Goal: Task Accomplishment & Management: Complete application form

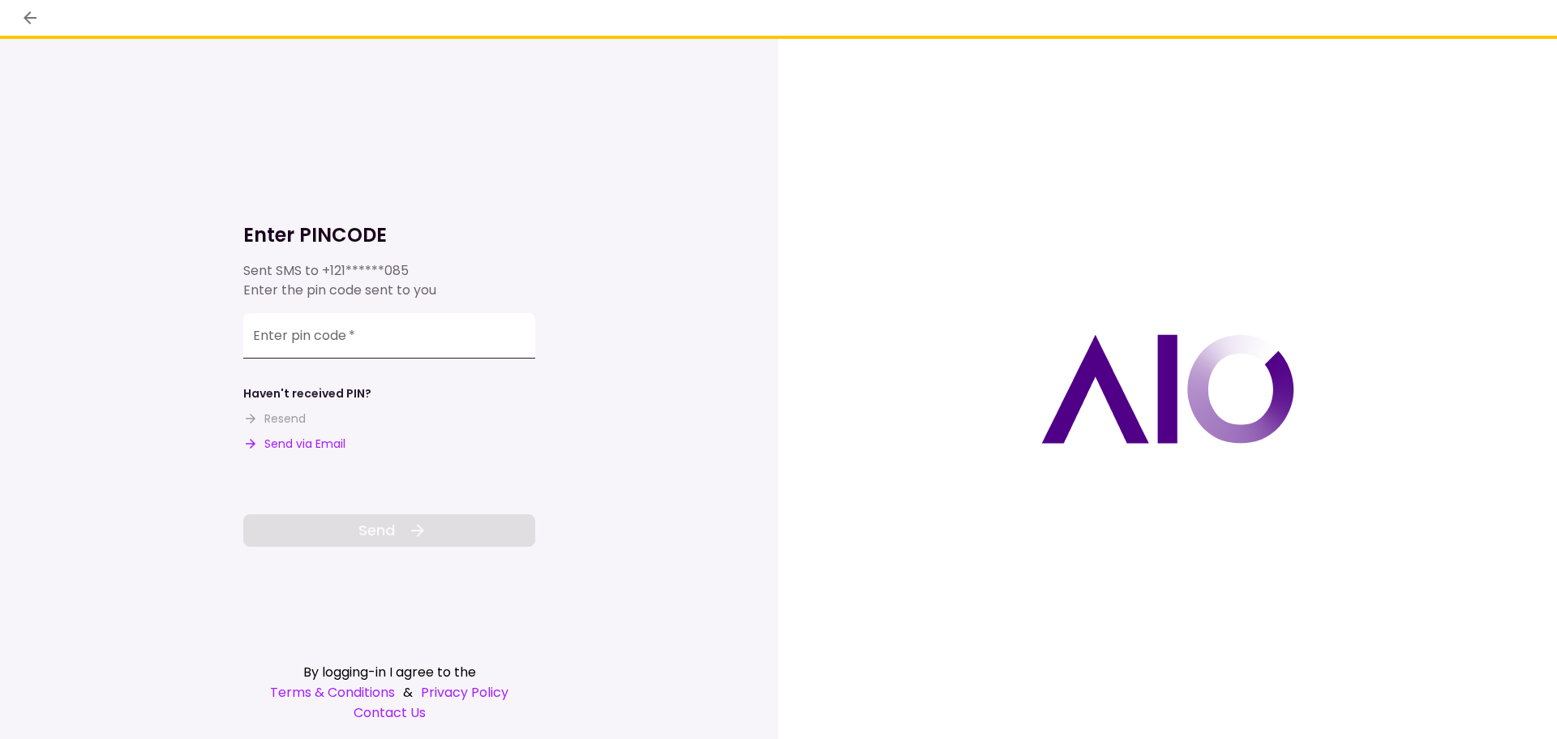
click at [352, 345] on input "Enter pin code   *" at bounding box center [389, 335] width 292 height 45
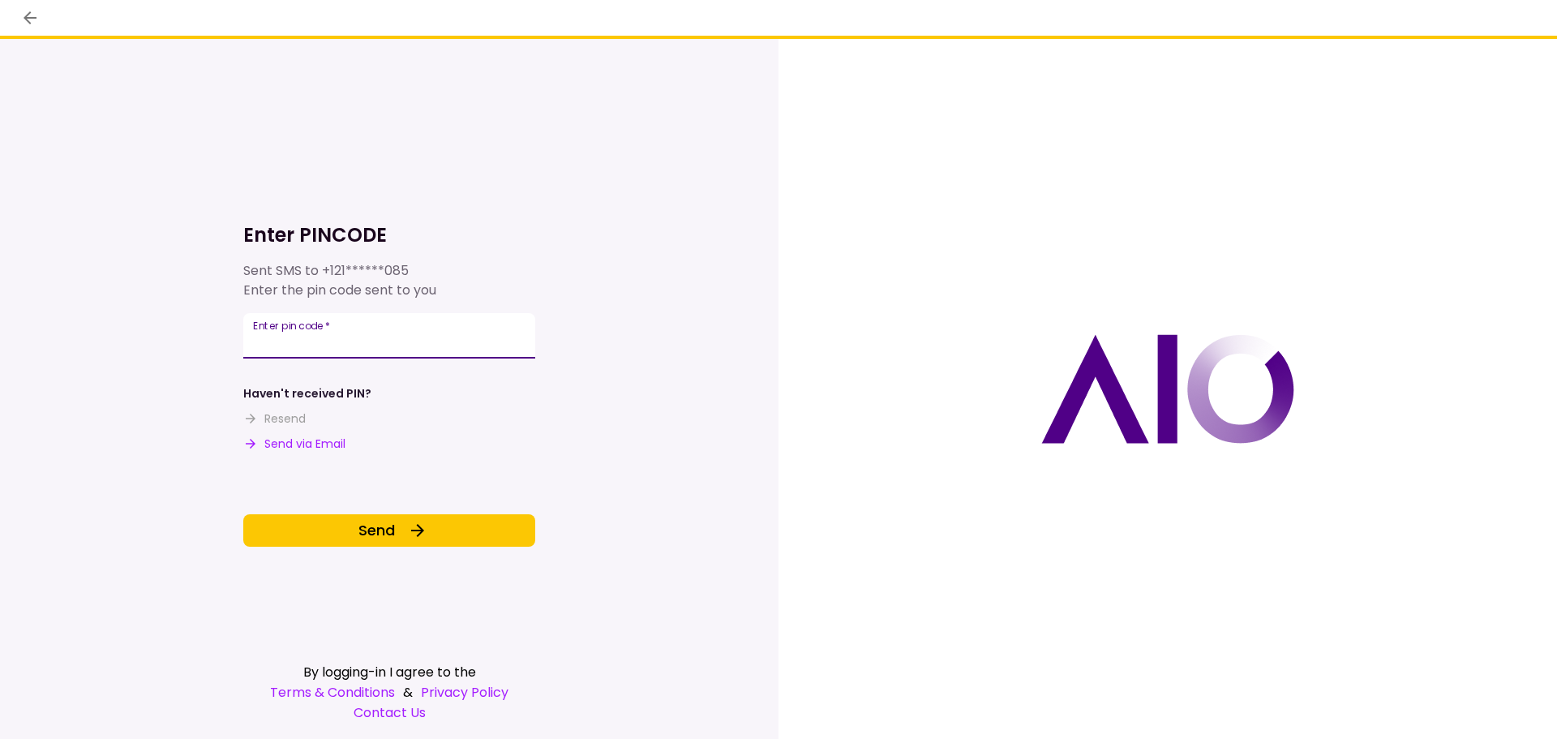
type input "******"
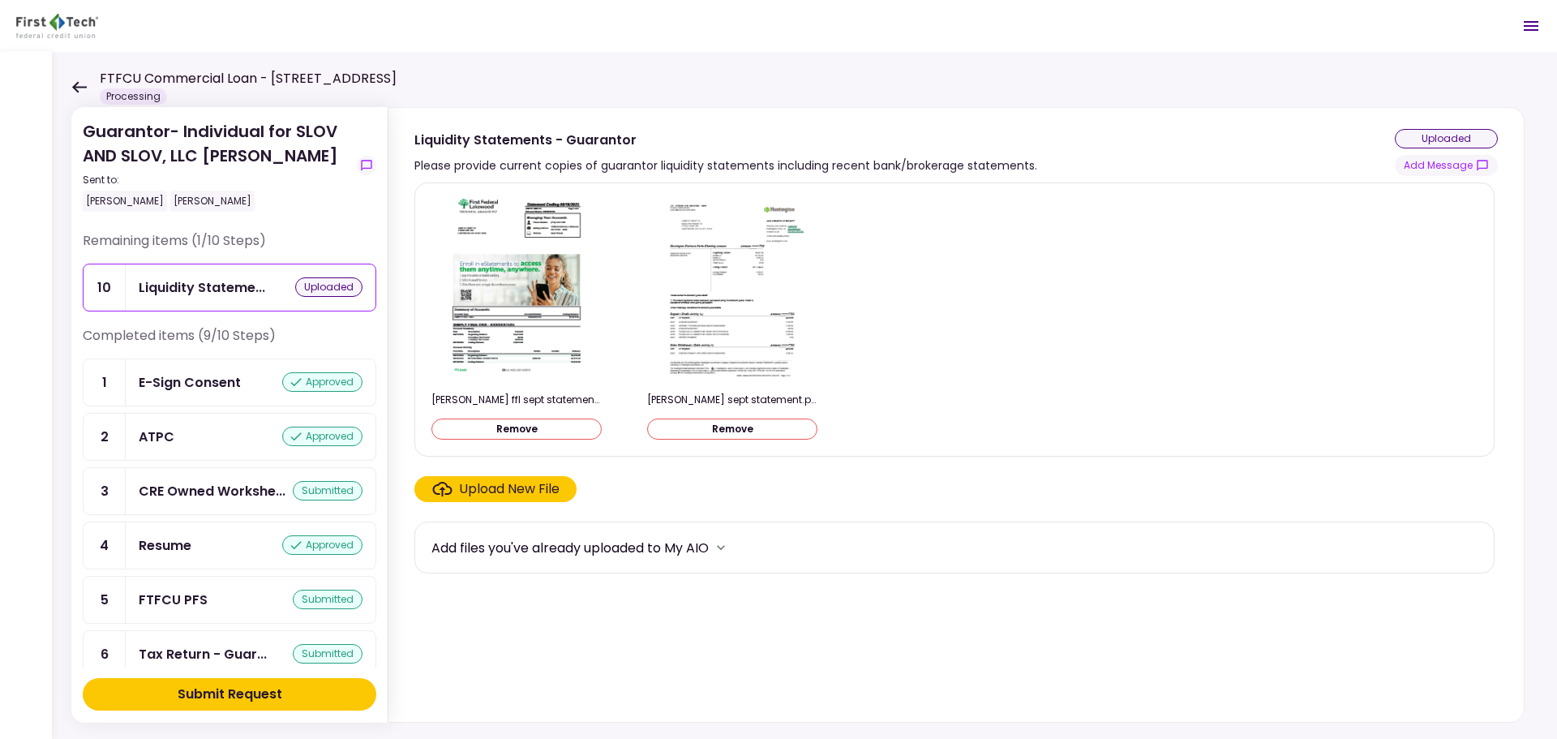
click at [311, 689] on button "Submit Request" at bounding box center [230, 694] width 294 height 32
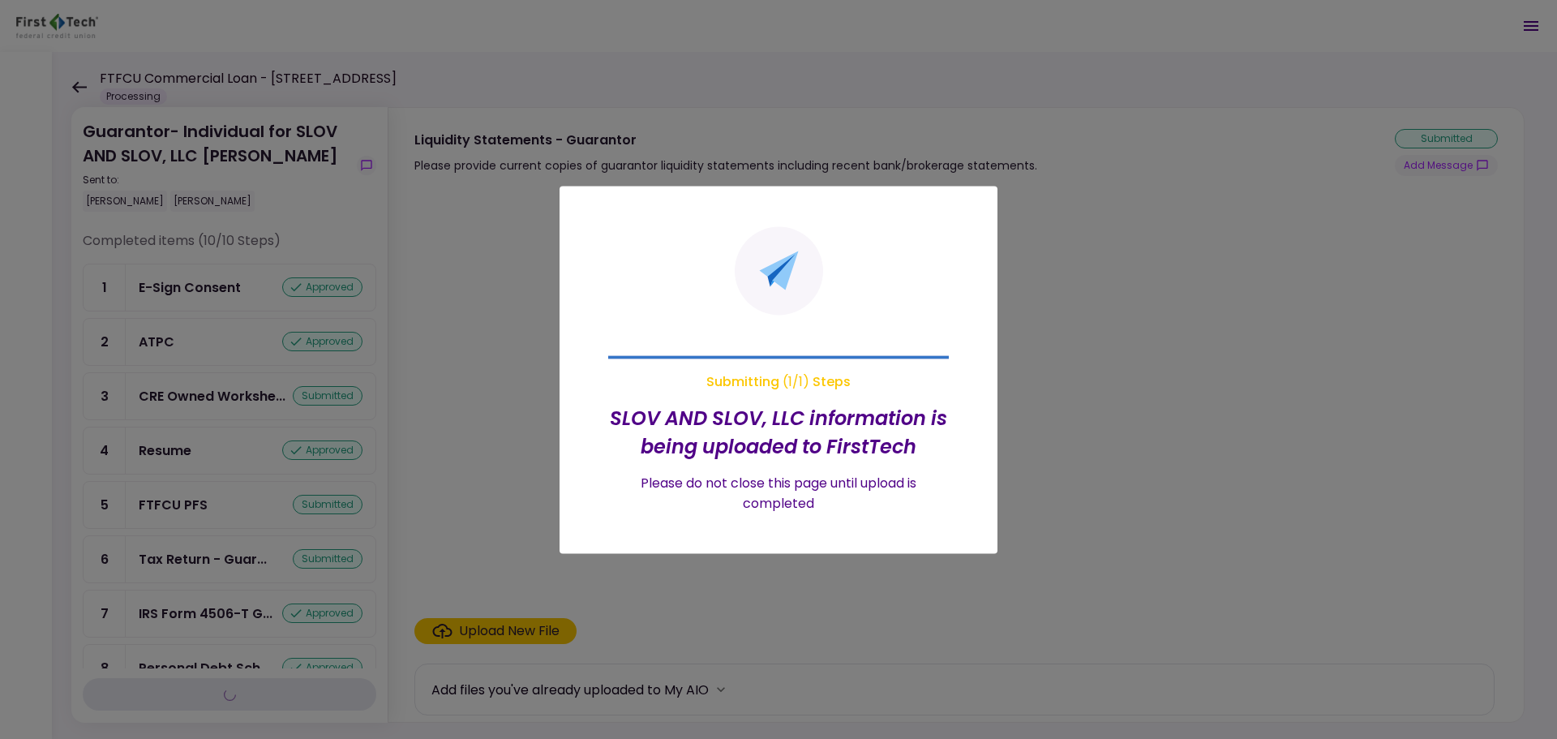
click at [76, 85] on div at bounding box center [778, 369] width 1557 height 739
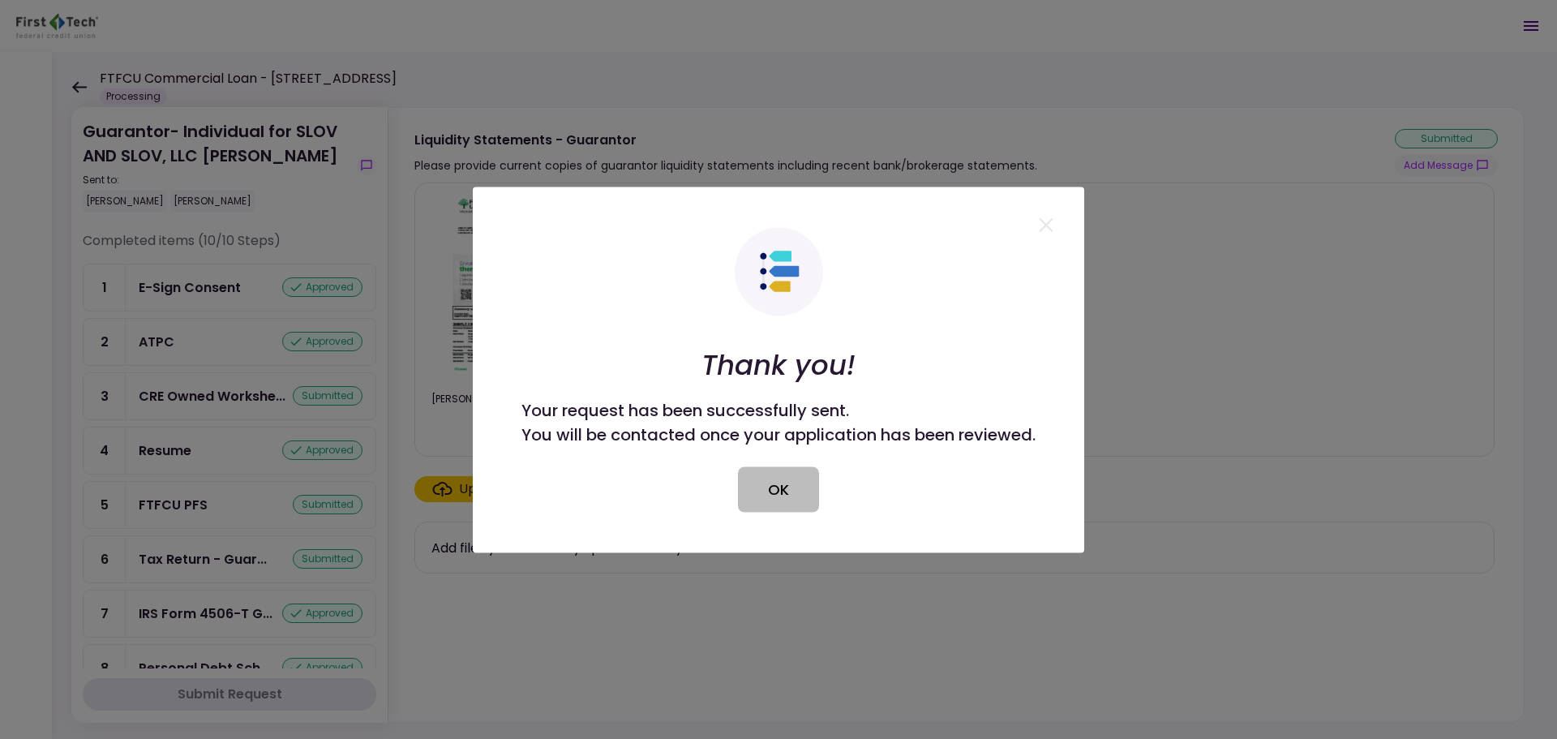
click at [781, 491] on button "OK" at bounding box center [778, 488] width 81 height 45
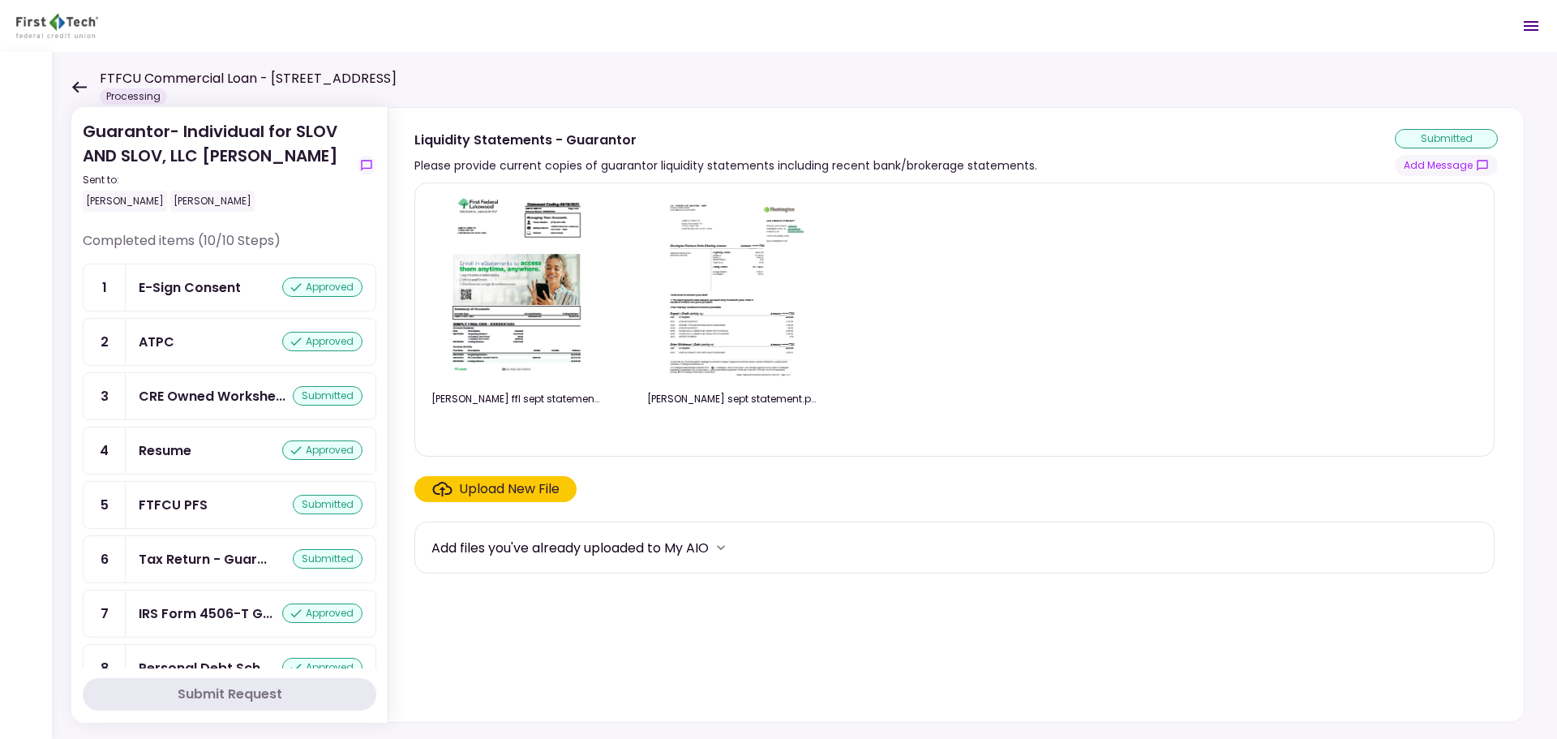
click at [85, 85] on icon at bounding box center [78, 87] width 15 height 12
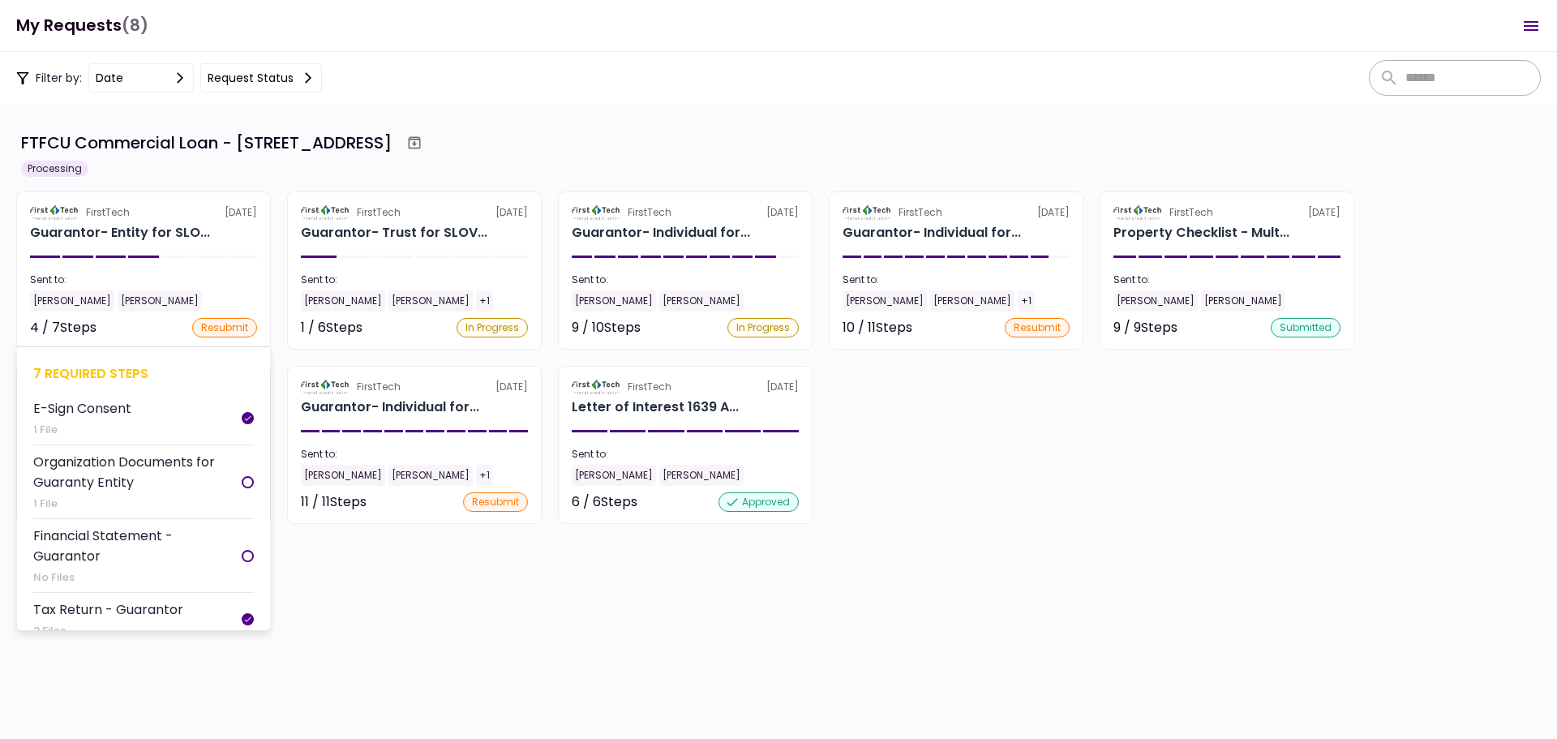
click at [105, 366] on div "7 required steps" at bounding box center [143, 373] width 221 height 20
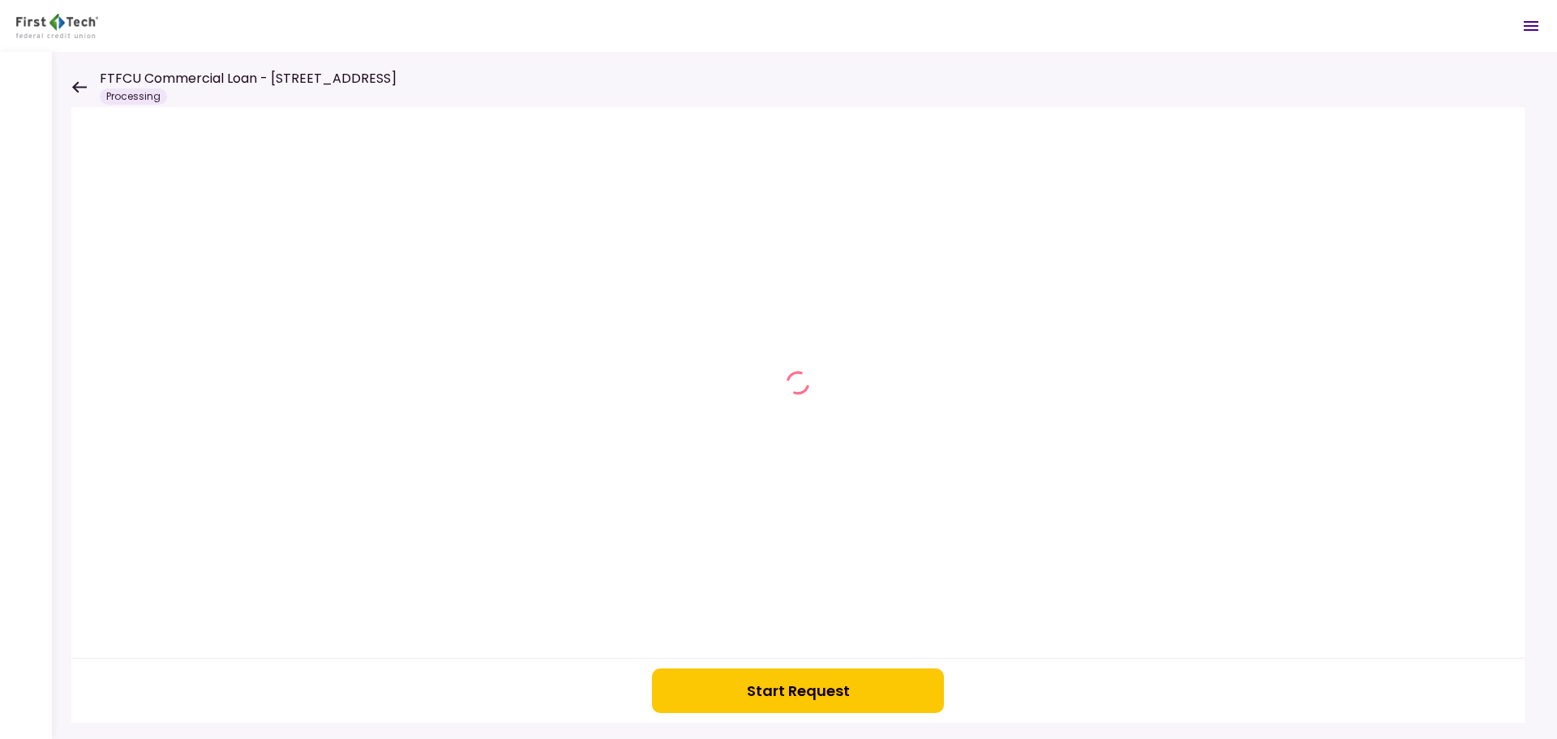
click at [797, 702] on button "Start Request" at bounding box center [798, 690] width 292 height 45
click at [73, 91] on icon at bounding box center [78, 87] width 15 height 12
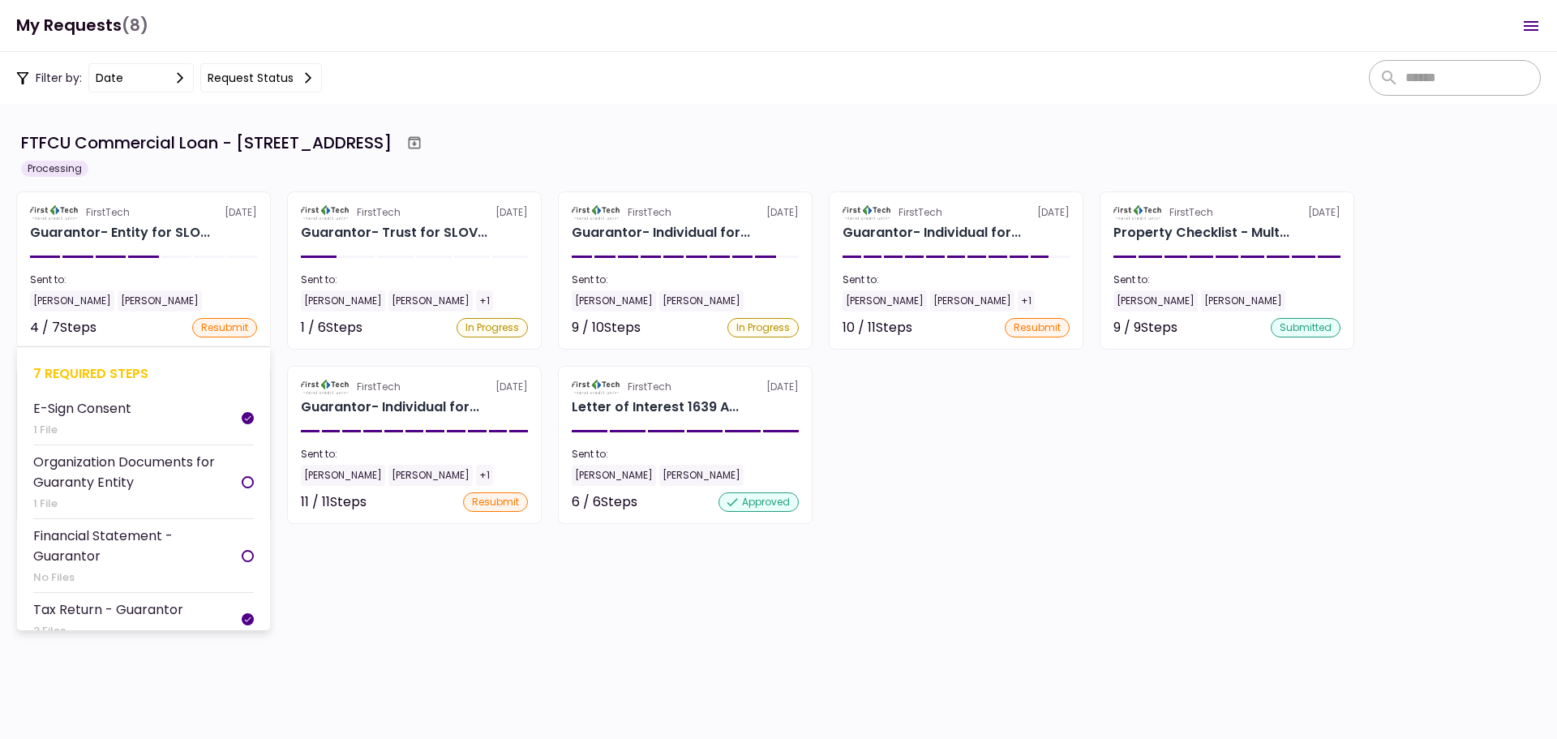
click at [76, 369] on div "7 required steps" at bounding box center [143, 373] width 221 height 20
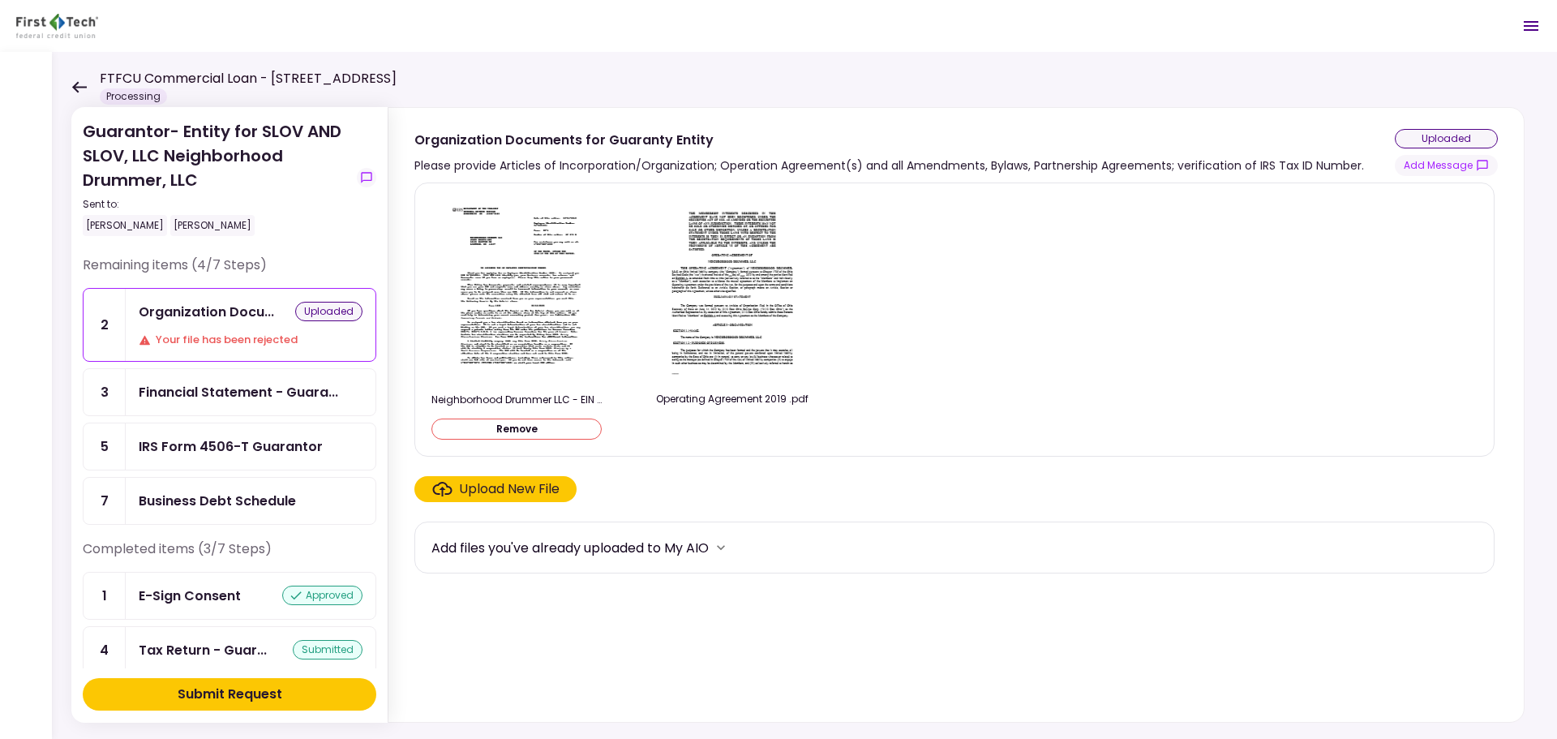
click at [293, 705] on button "Submit Request" at bounding box center [230, 694] width 294 height 32
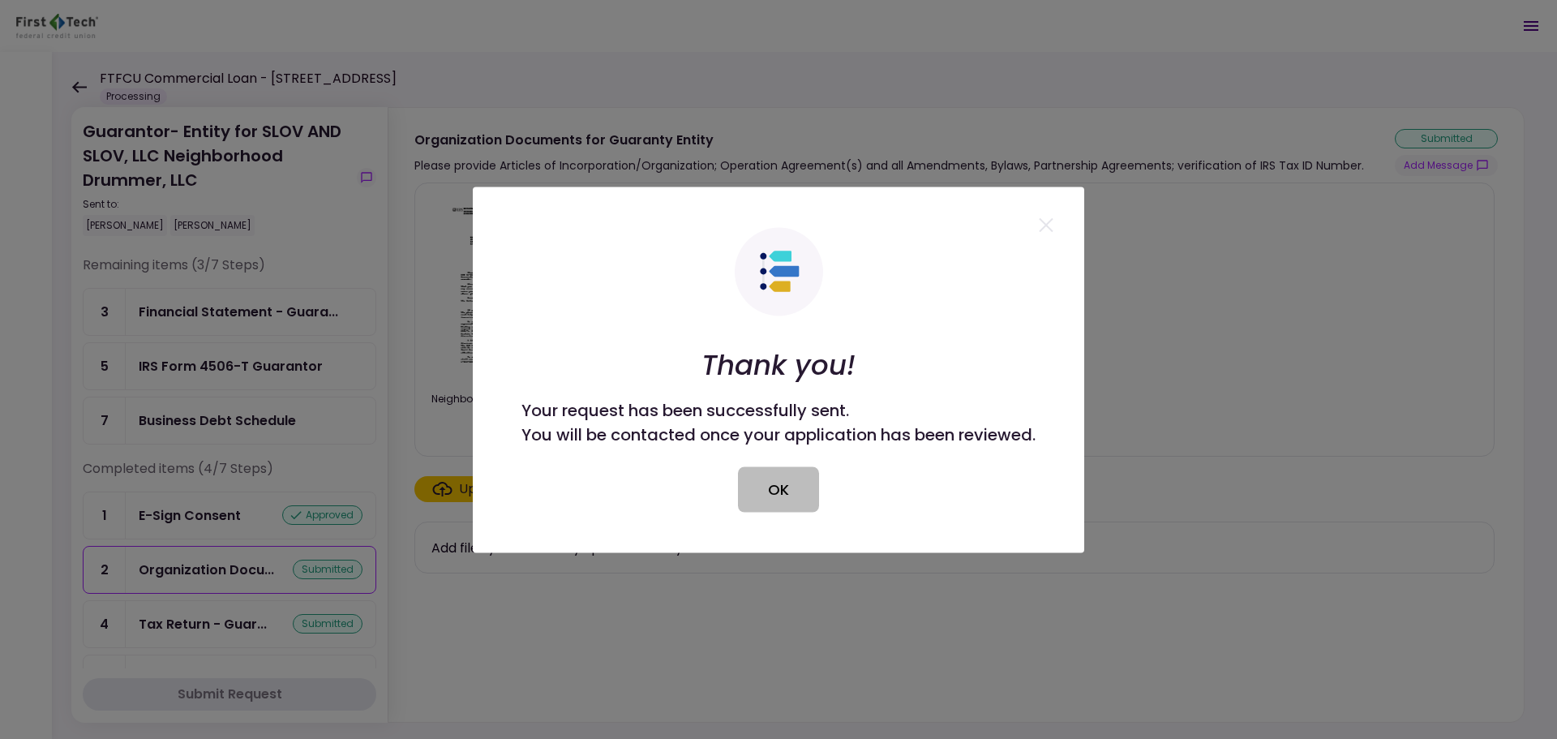
click at [777, 502] on button "OK" at bounding box center [778, 488] width 81 height 45
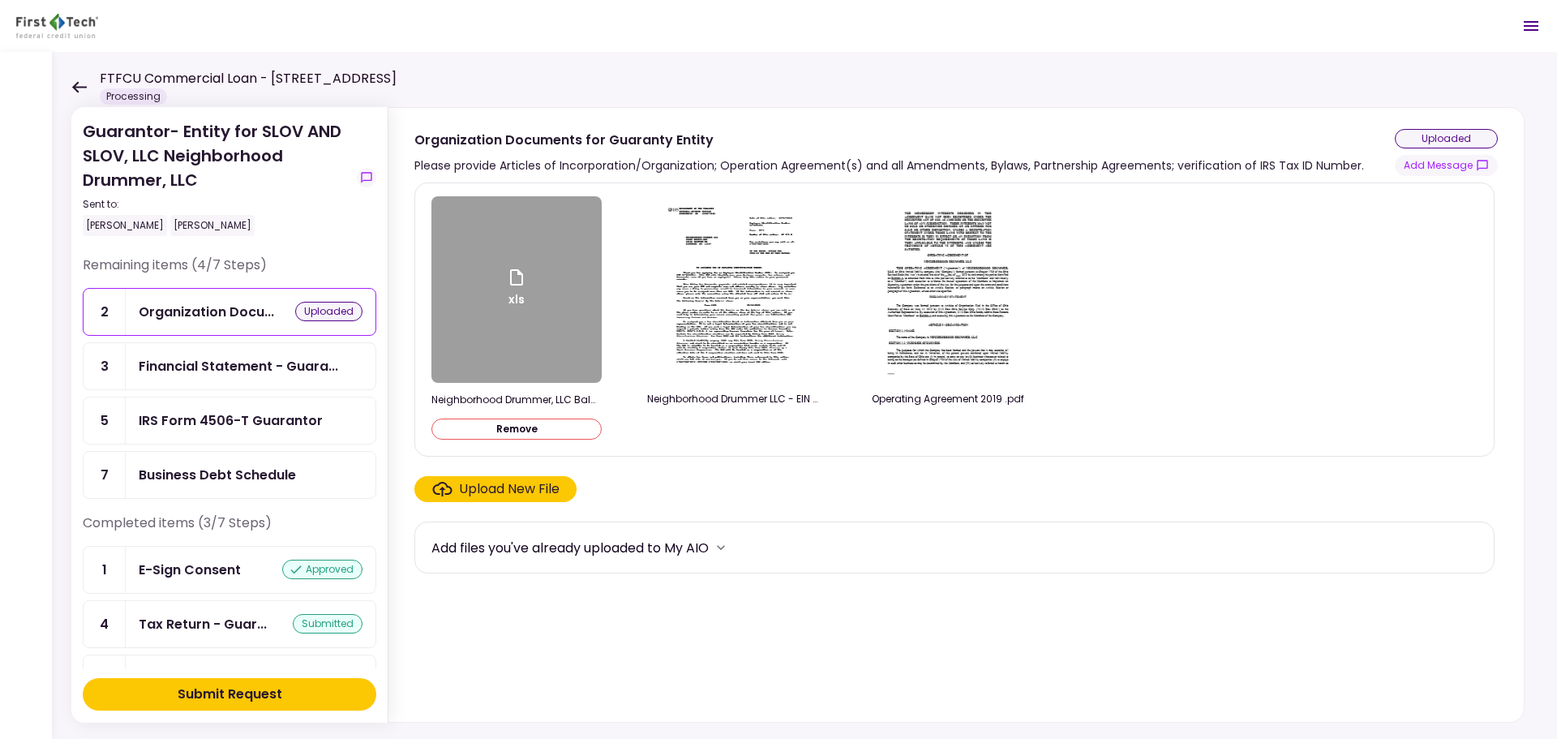
click at [573, 432] on button "Remove" at bounding box center [517, 429] width 170 height 21
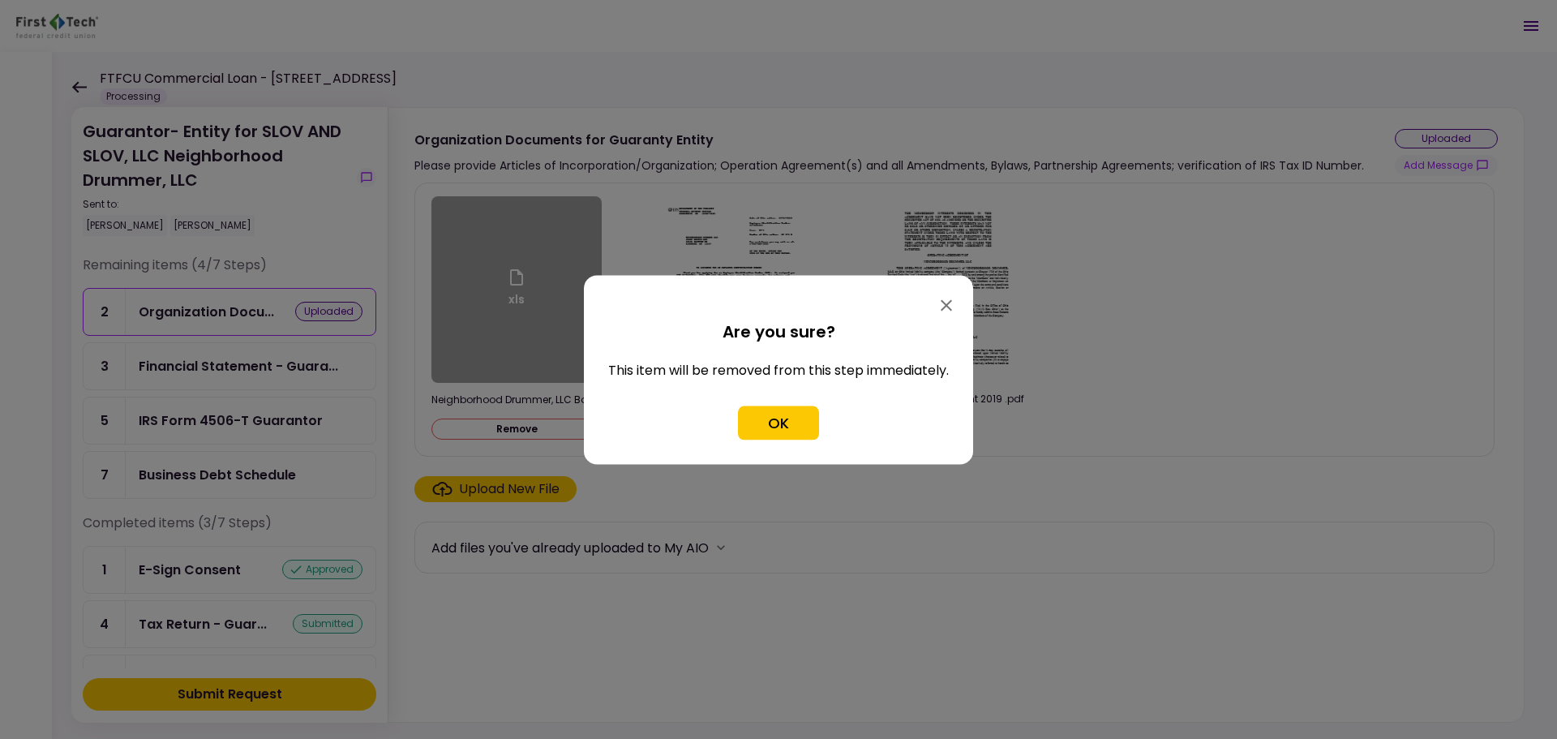
click at [822, 432] on div "OK" at bounding box center [778, 423] width 341 height 34
click at [796, 423] on button "OK" at bounding box center [778, 423] width 81 height 34
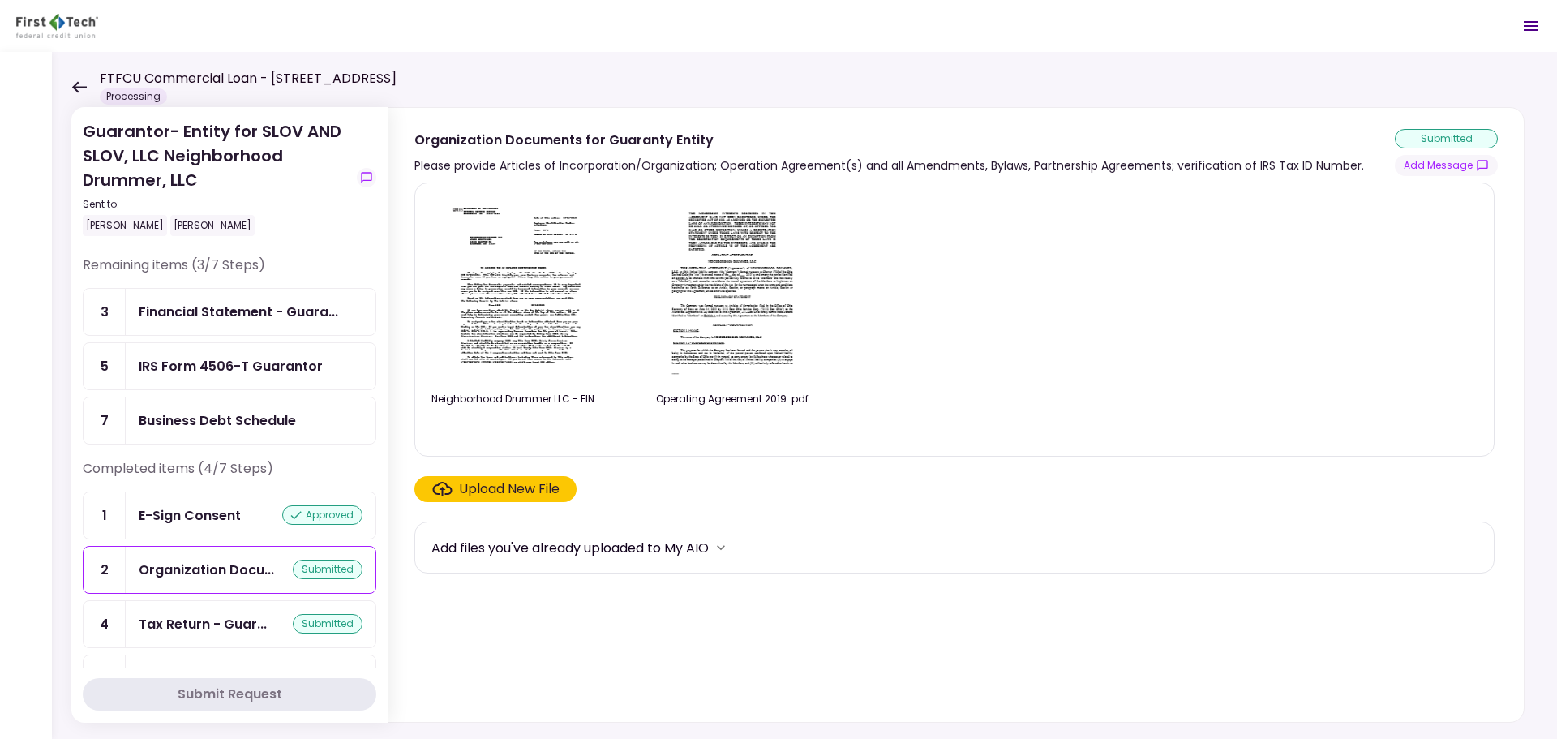
click at [281, 309] on div "Financial Statement - Guara..." at bounding box center [239, 312] width 200 height 20
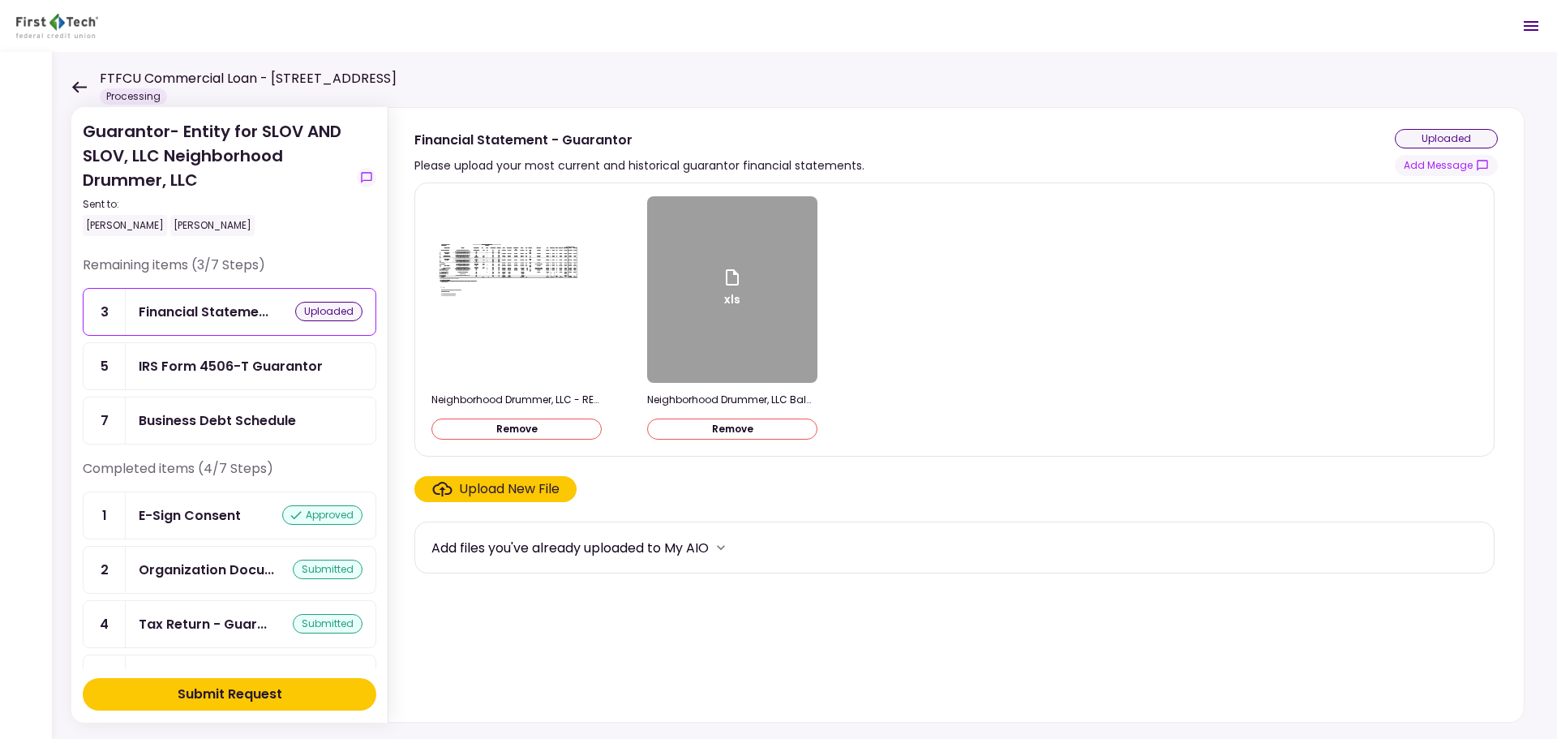
click at [249, 431] on div "Business Debt Schedule" at bounding box center [251, 420] width 250 height 46
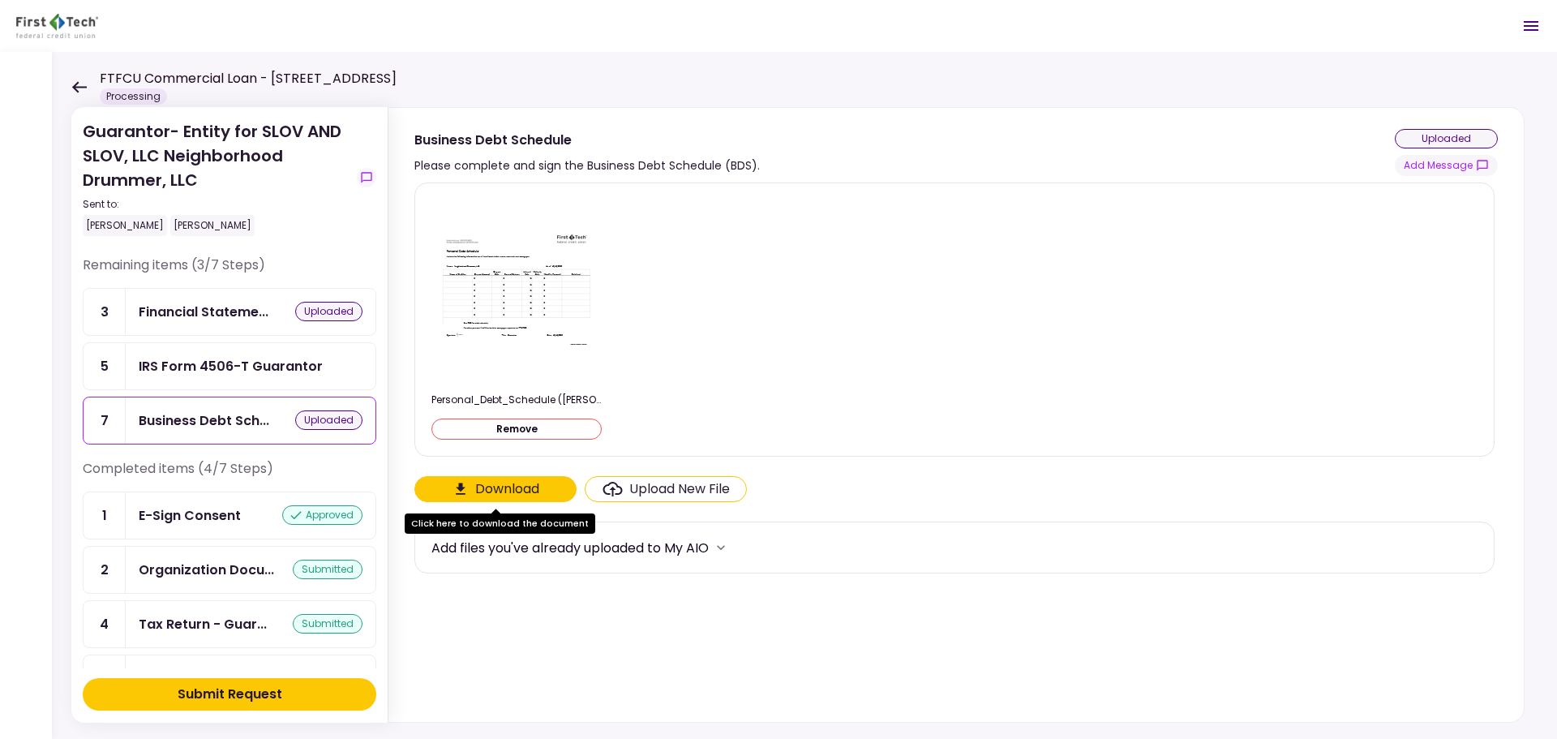
click at [297, 708] on button "Submit Request" at bounding box center [230, 694] width 294 height 32
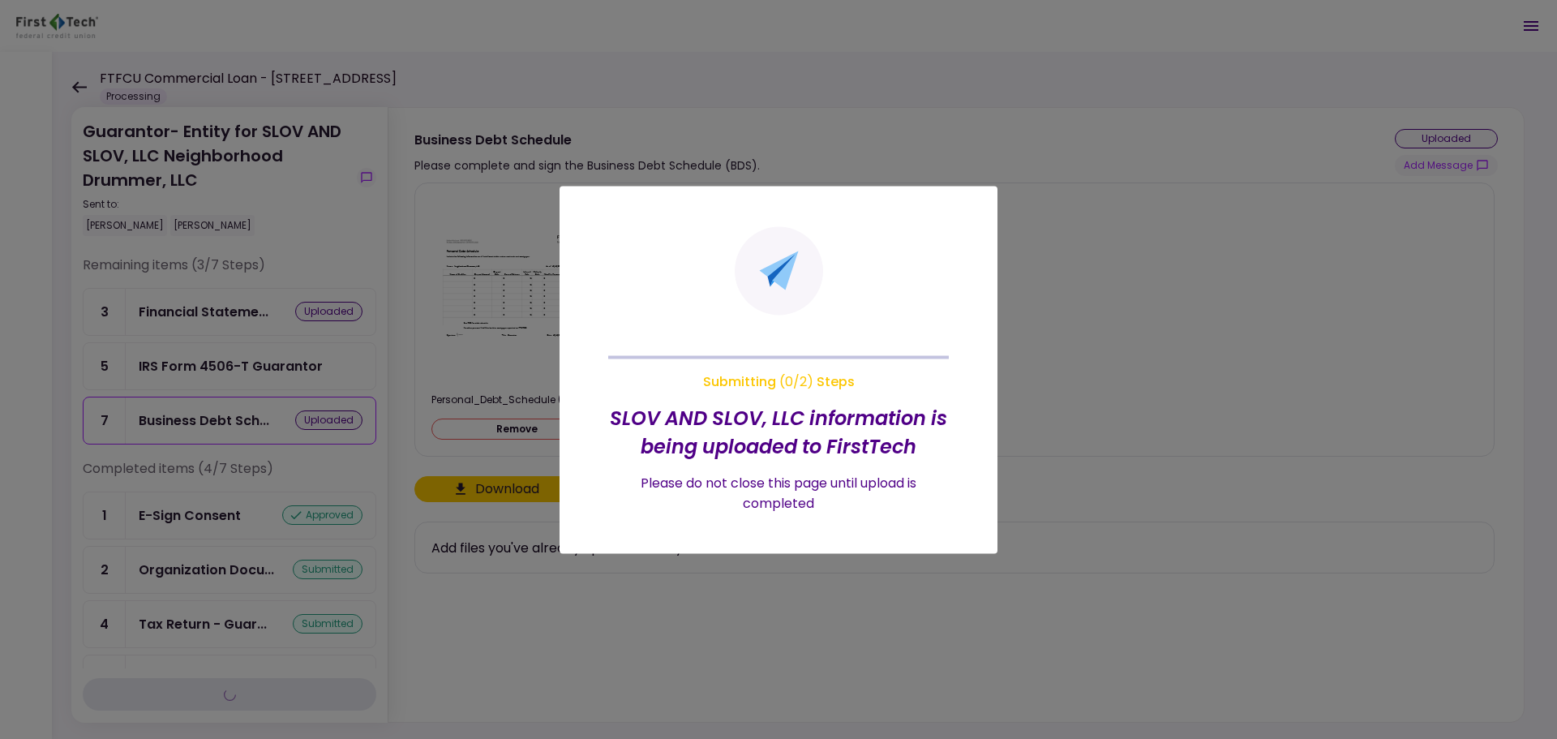
click at [1065, 470] on div at bounding box center [778, 369] width 1557 height 739
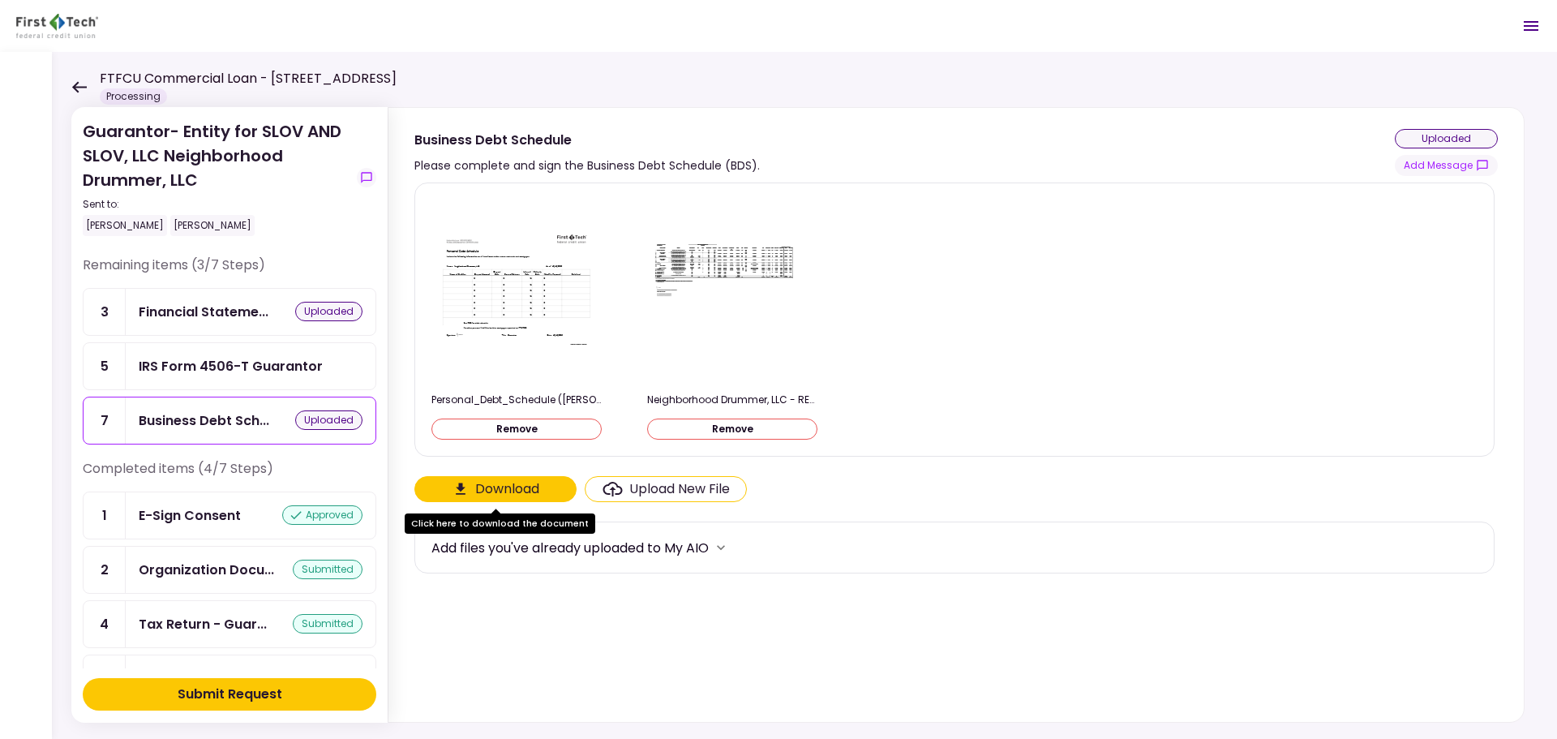
click at [271, 313] on div "Financial Stateme... uploaded" at bounding box center [251, 312] width 224 height 20
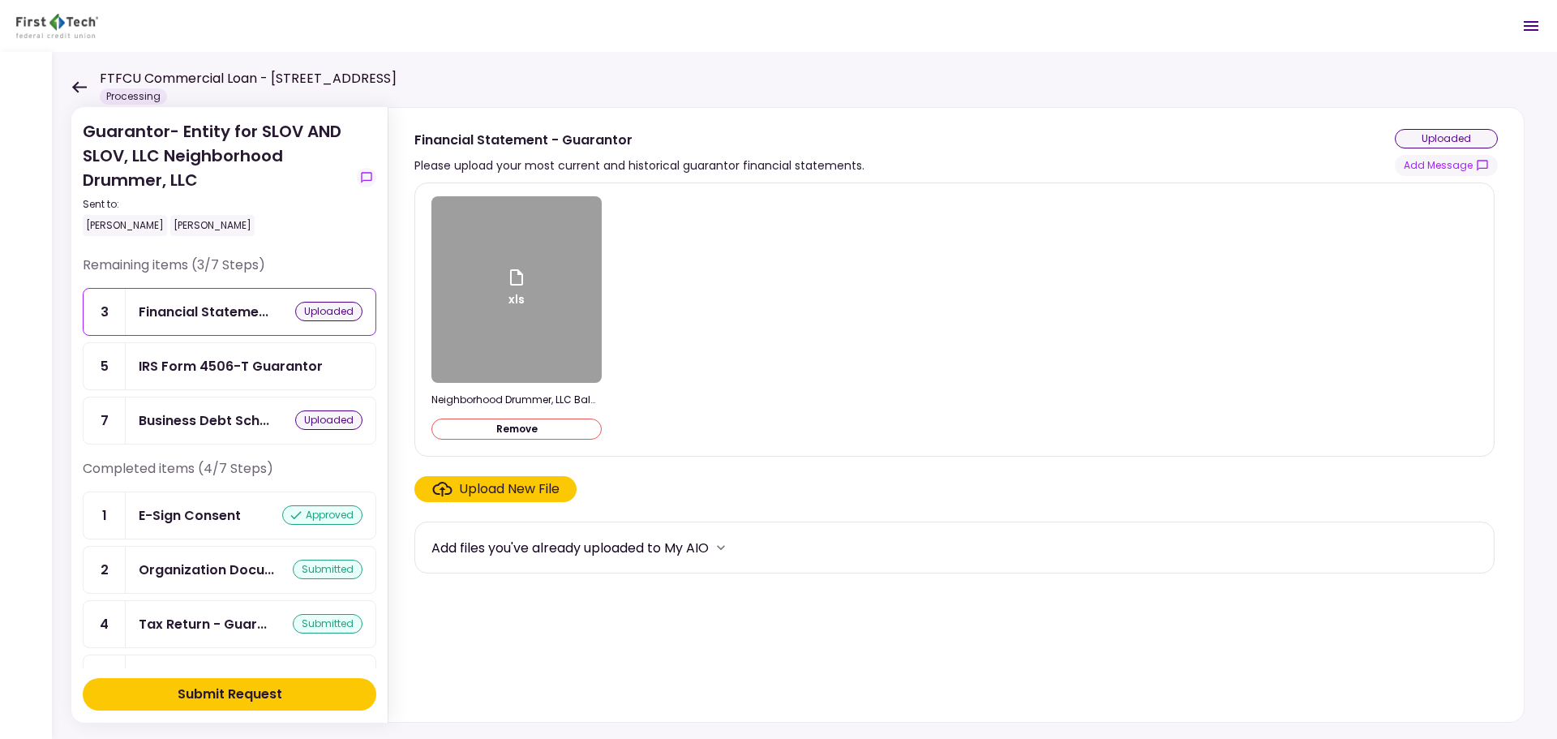
click at [294, 691] on button "Submit Request" at bounding box center [230, 694] width 294 height 32
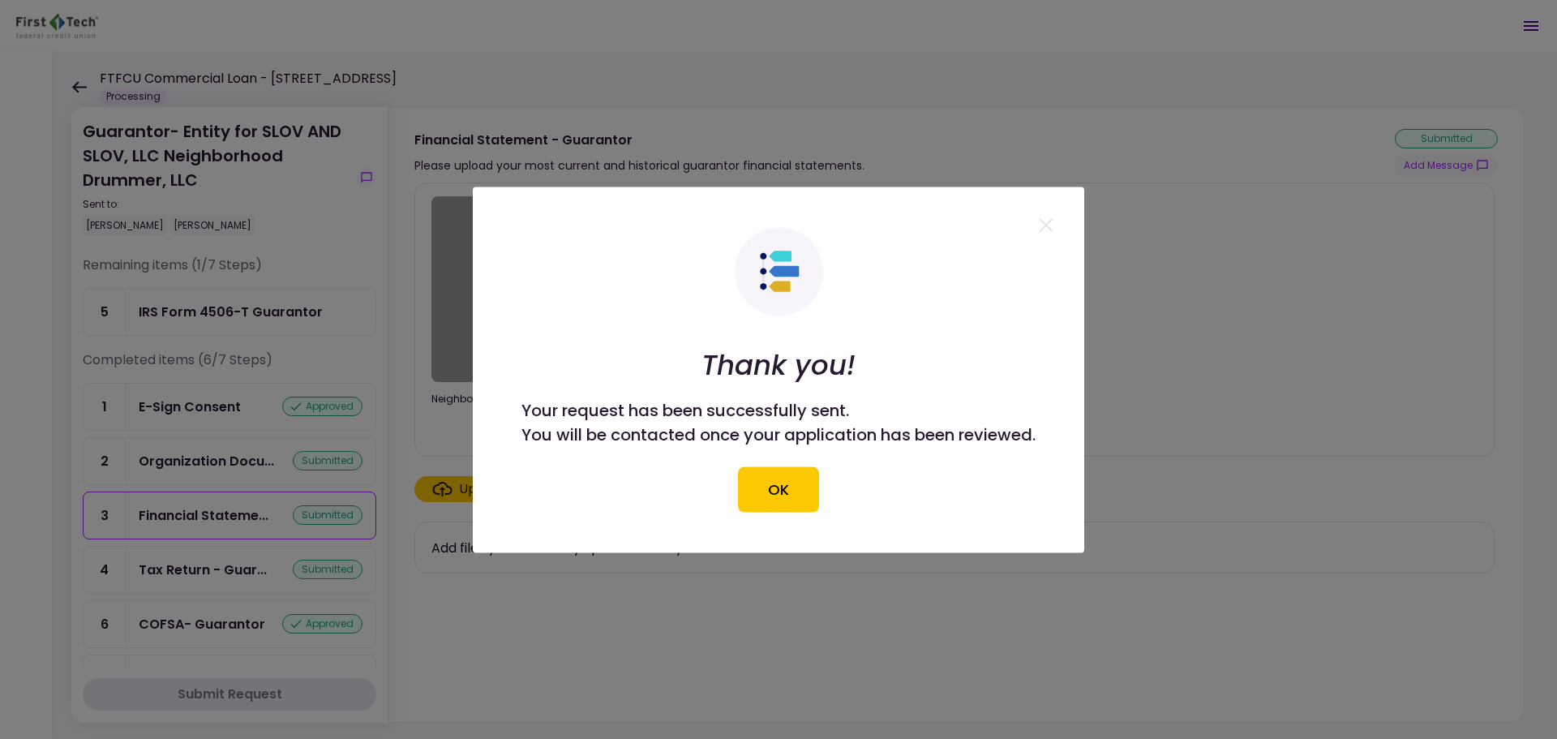
click at [756, 489] on button "OK" at bounding box center [778, 488] width 81 height 45
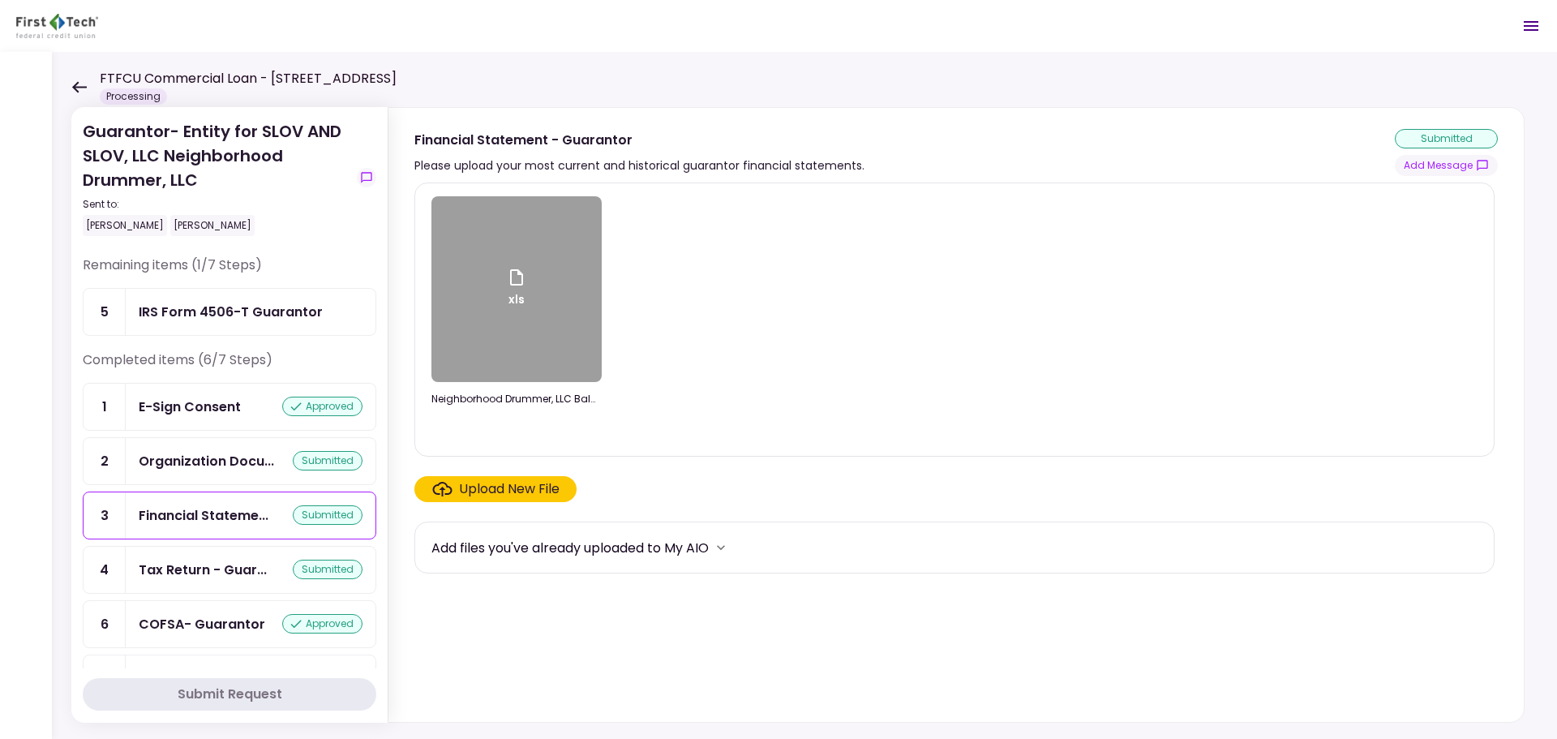
click at [74, 92] on icon at bounding box center [78, 87] width 15 height 12
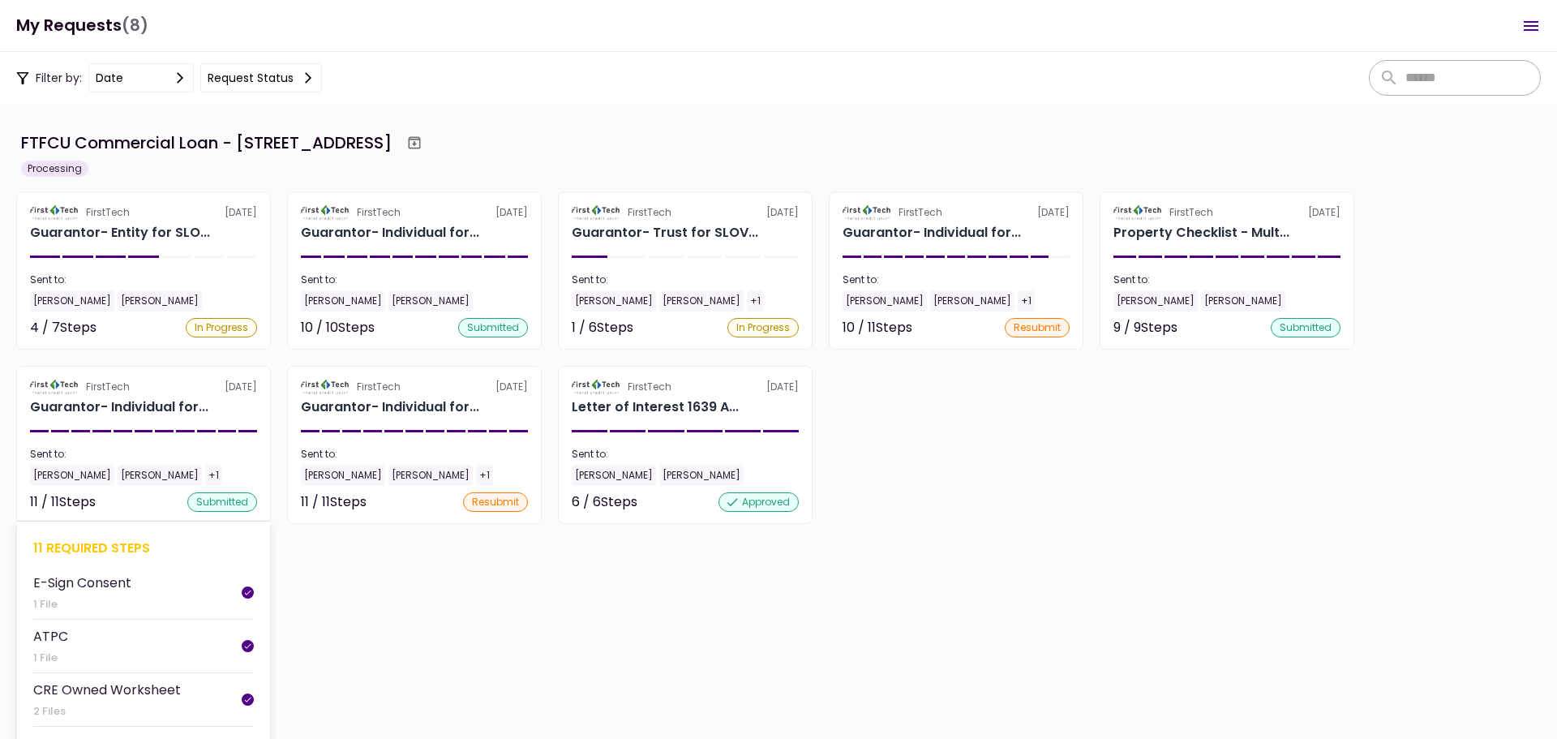
click at [86, 539] on div "11 required steps" at bounding box center [143, 548] width 221 height 20
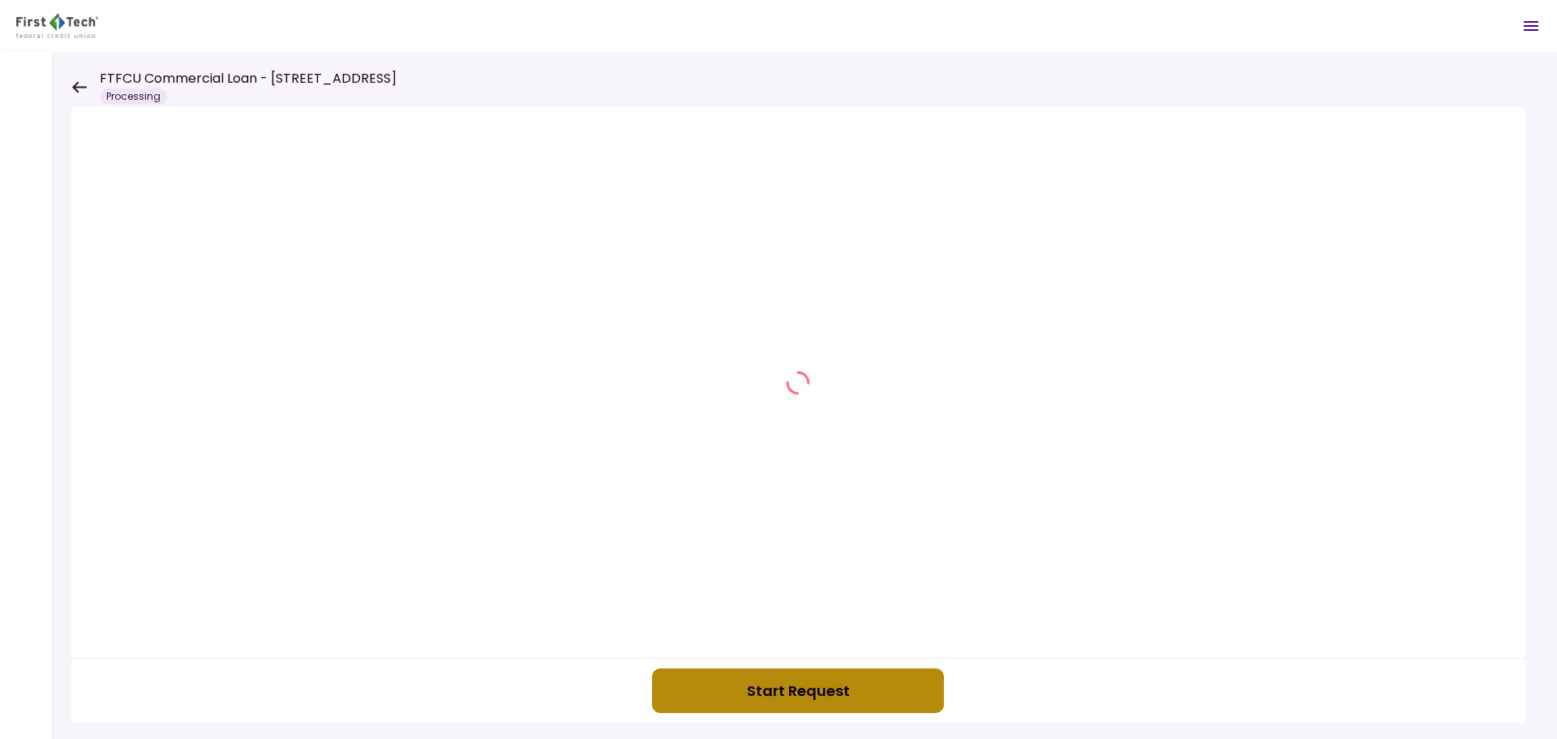
click at [754, 698] on button "Start Request" at bounding box center [798, 690] width 292 height 45
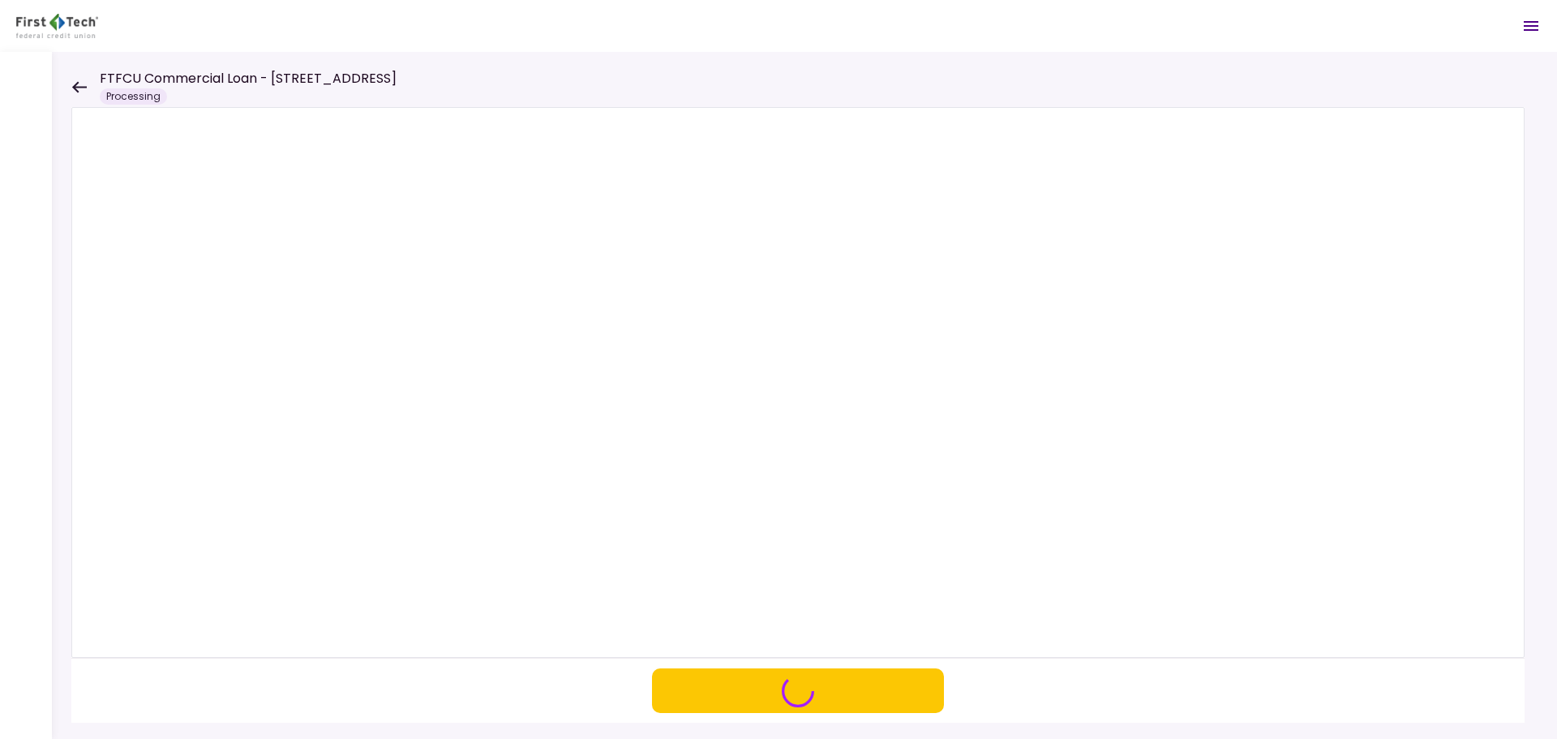
click at [76, 86] on icon at bounding box center [79, 86] width 15 height 11
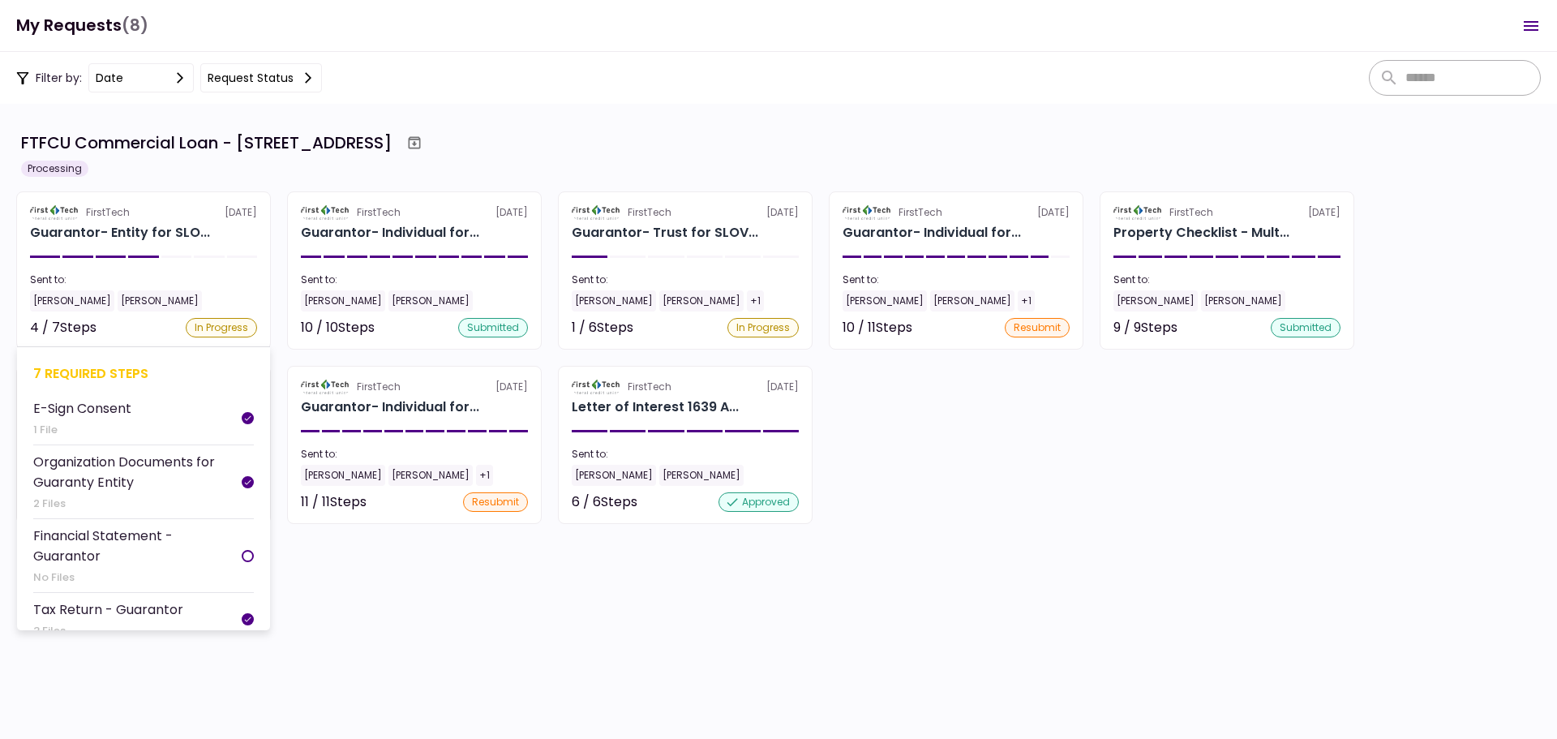
click at [112, 373] on div "7 required steps" at bounding box center [143, 373] width 221 height 20
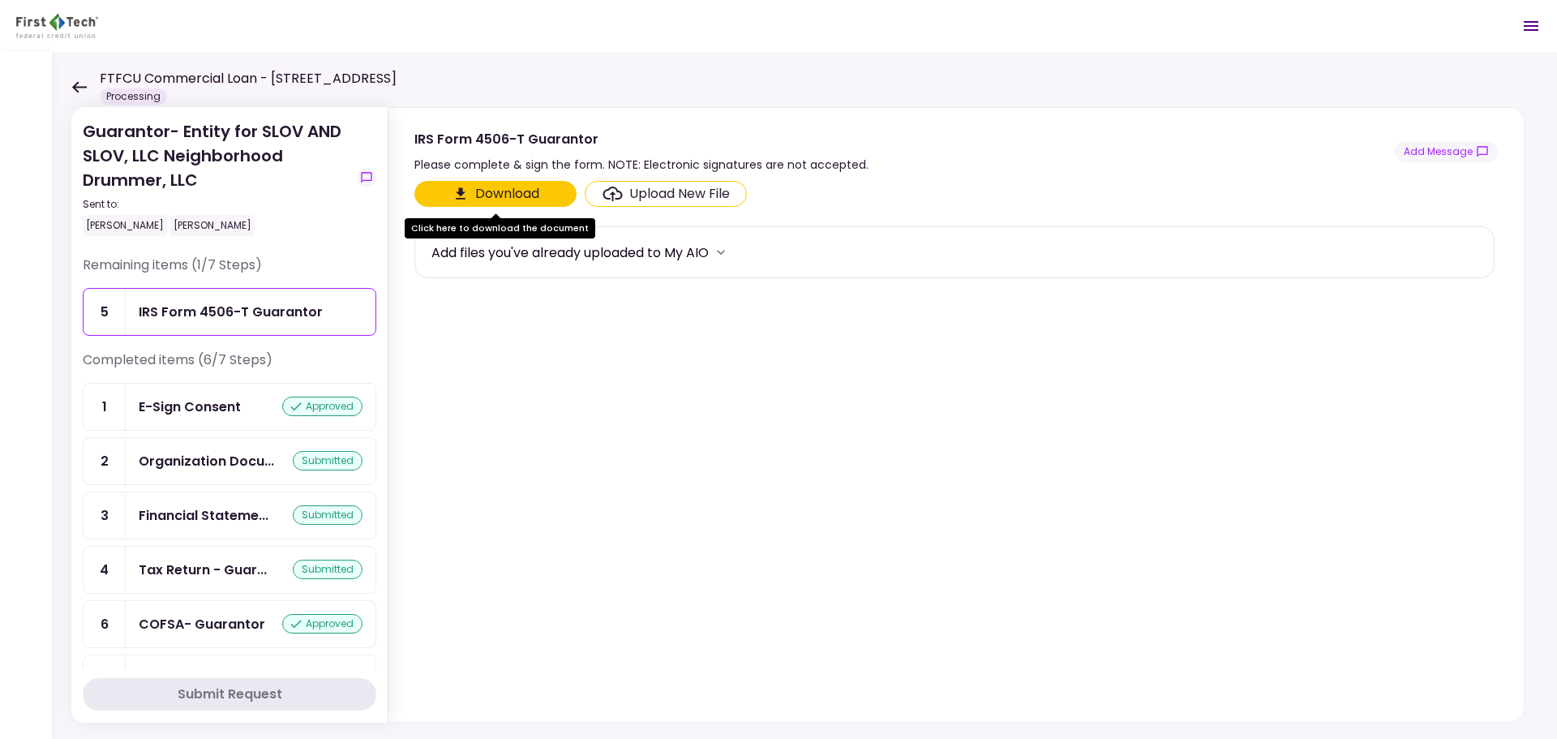
click at [80, 86] on icon at bounding box center [79, 86] width 15 height 11
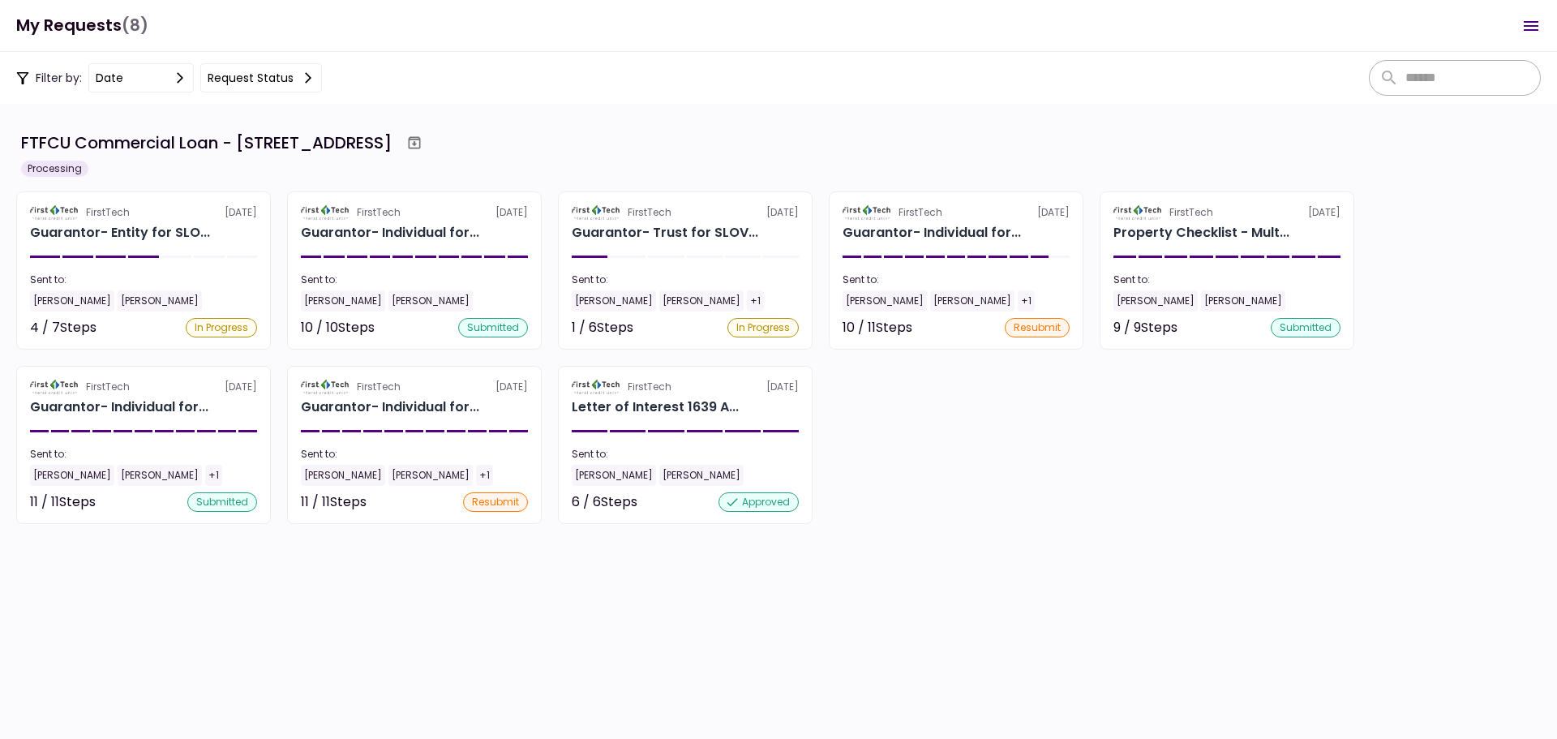
click at [70, 547] on div "11 required steps" at bounding box center [143, 547] width 221 height 20
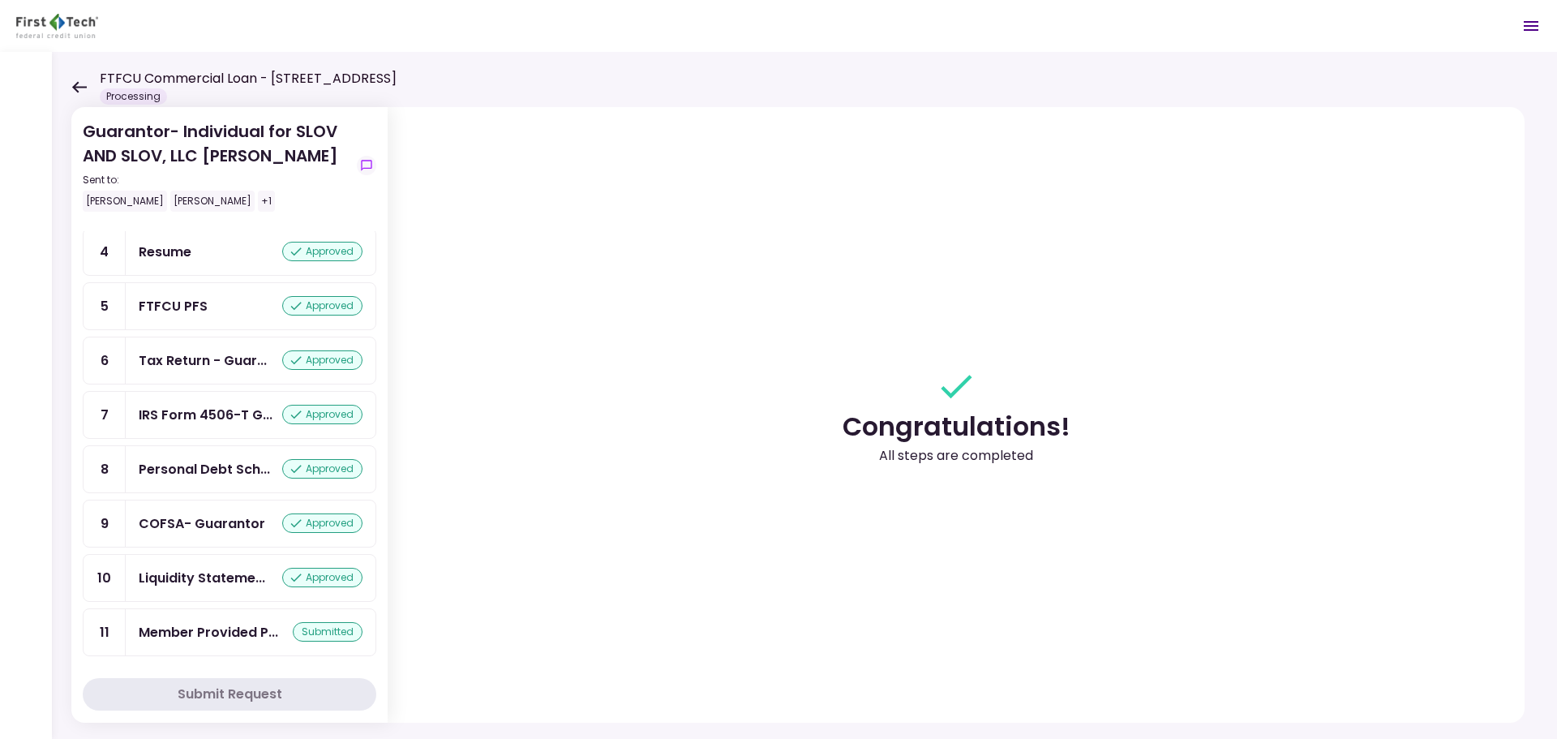
scroll to position [221, 0]
click at [73, 91] on icon at bounding box center [78, 87] width 15 height 12
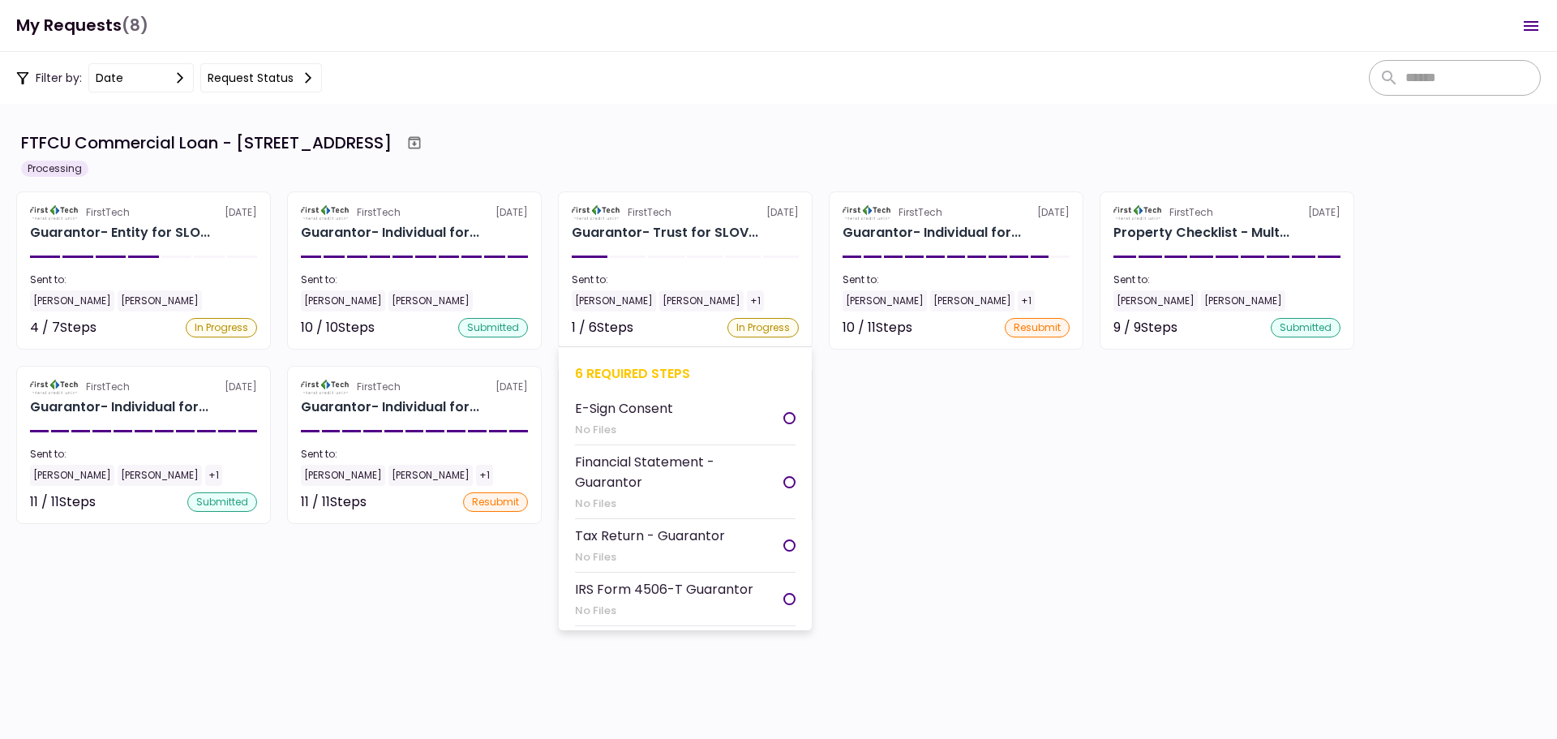
click at [668, 367] on div "6 required steps" at bounding box center [685, 373] width 221 height 20
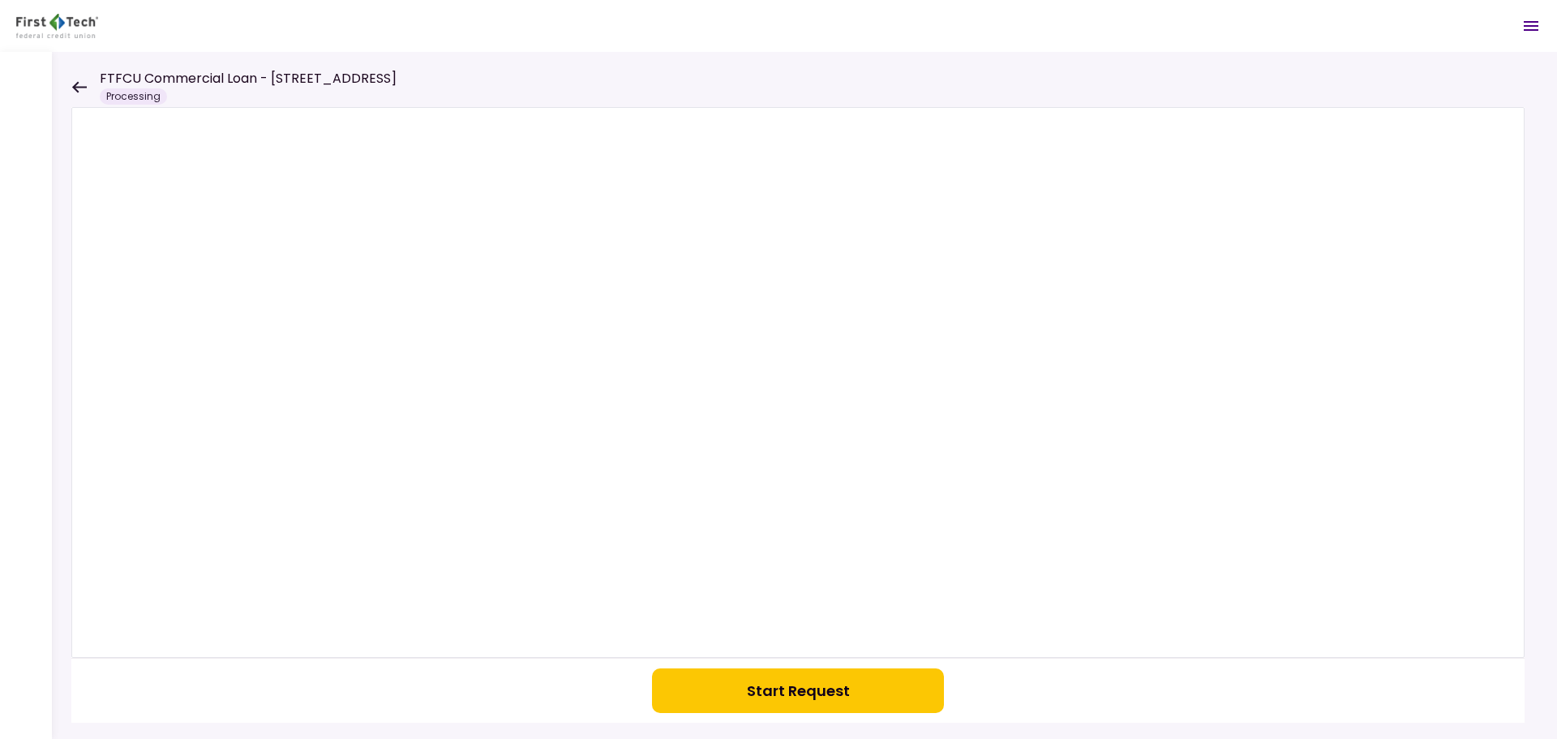
click at [78, 84] on icon at bounding box center [78, 87] width 15 height 12
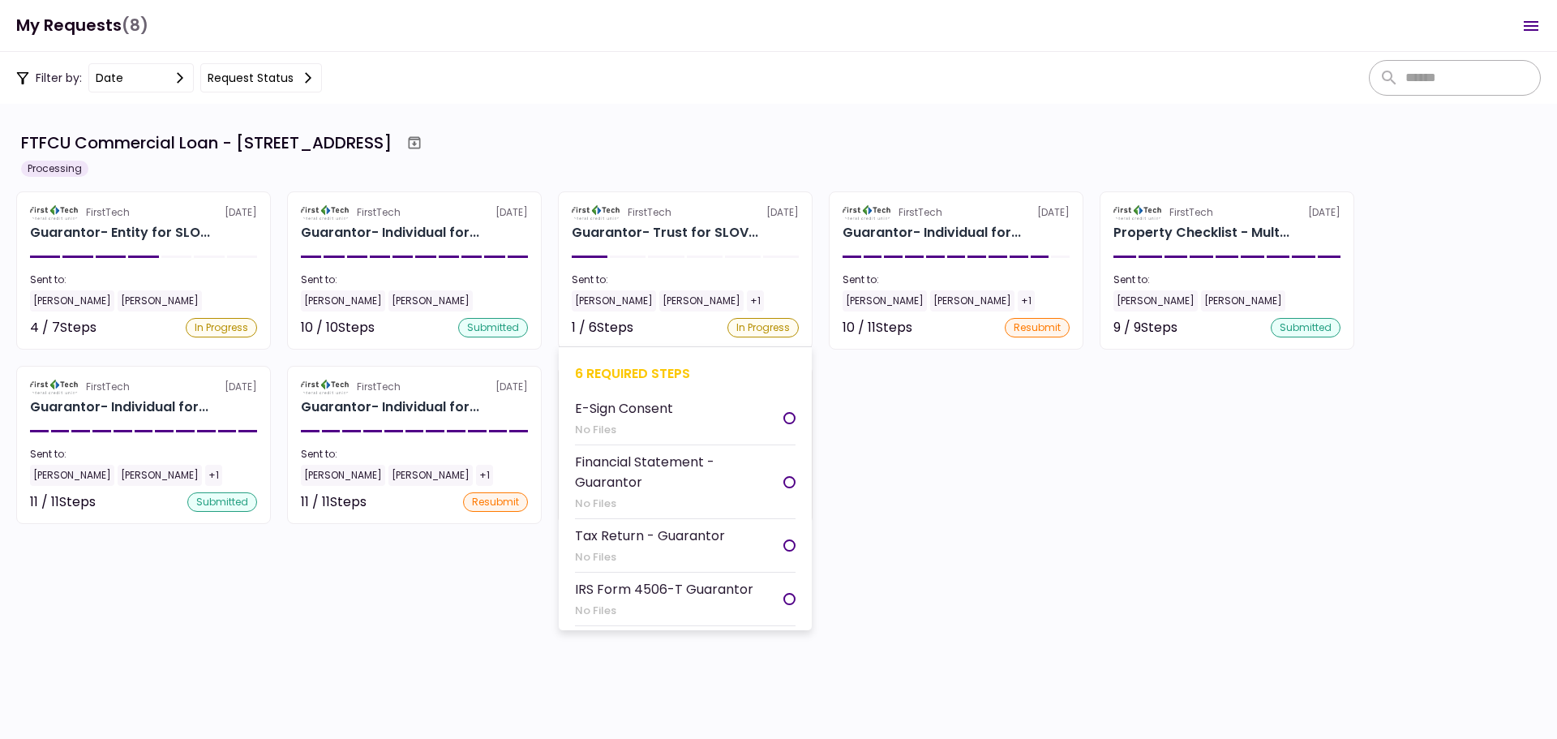
click at [620, 365] on div "6 required steps" at bounding box center [685, 373] width 221 height 20
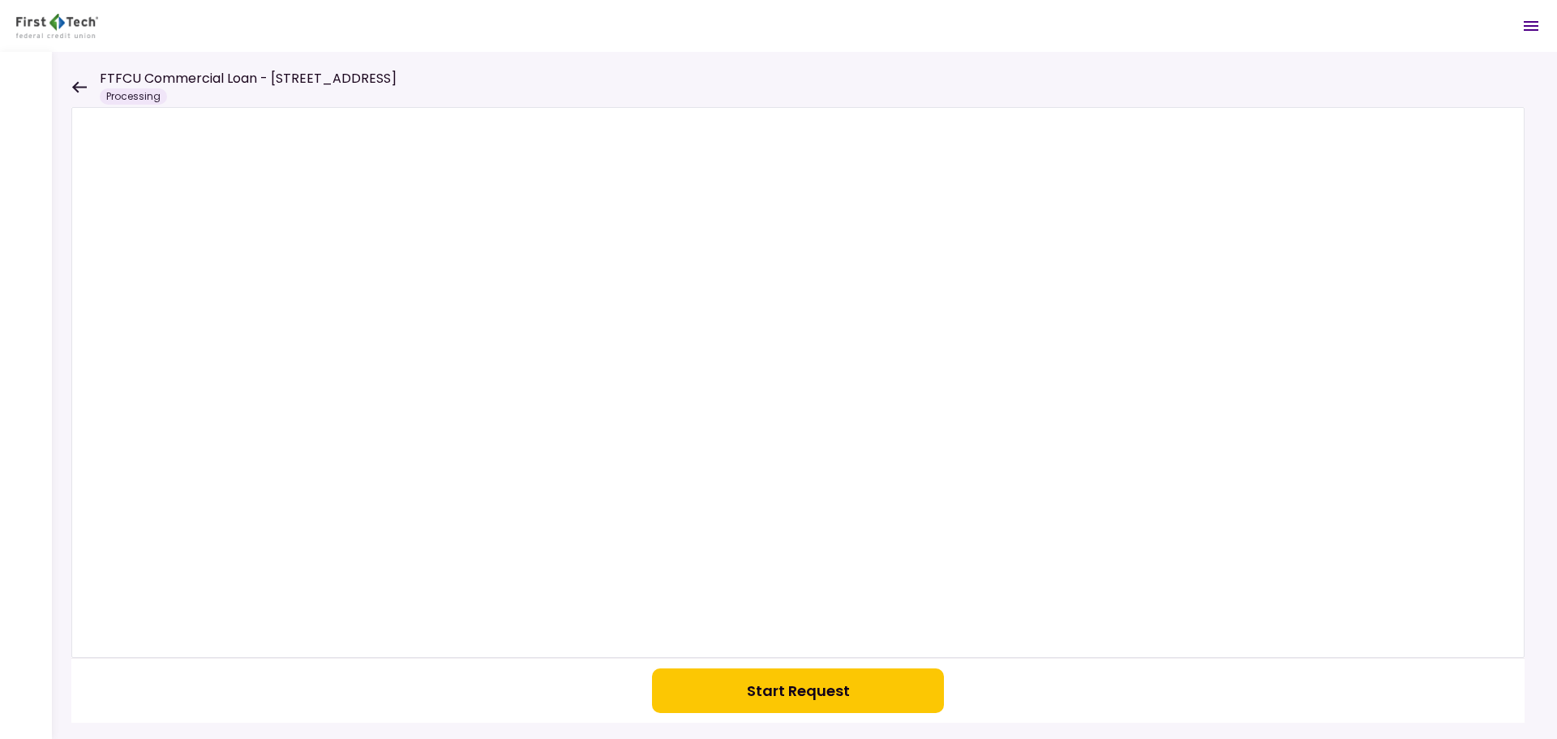
click at [749, 706] on button "Start Request" at bounding box center [798, 690] width 292 height 45
click at [73, 88] on icon at bounding box center [79, 86] width 15 height 11
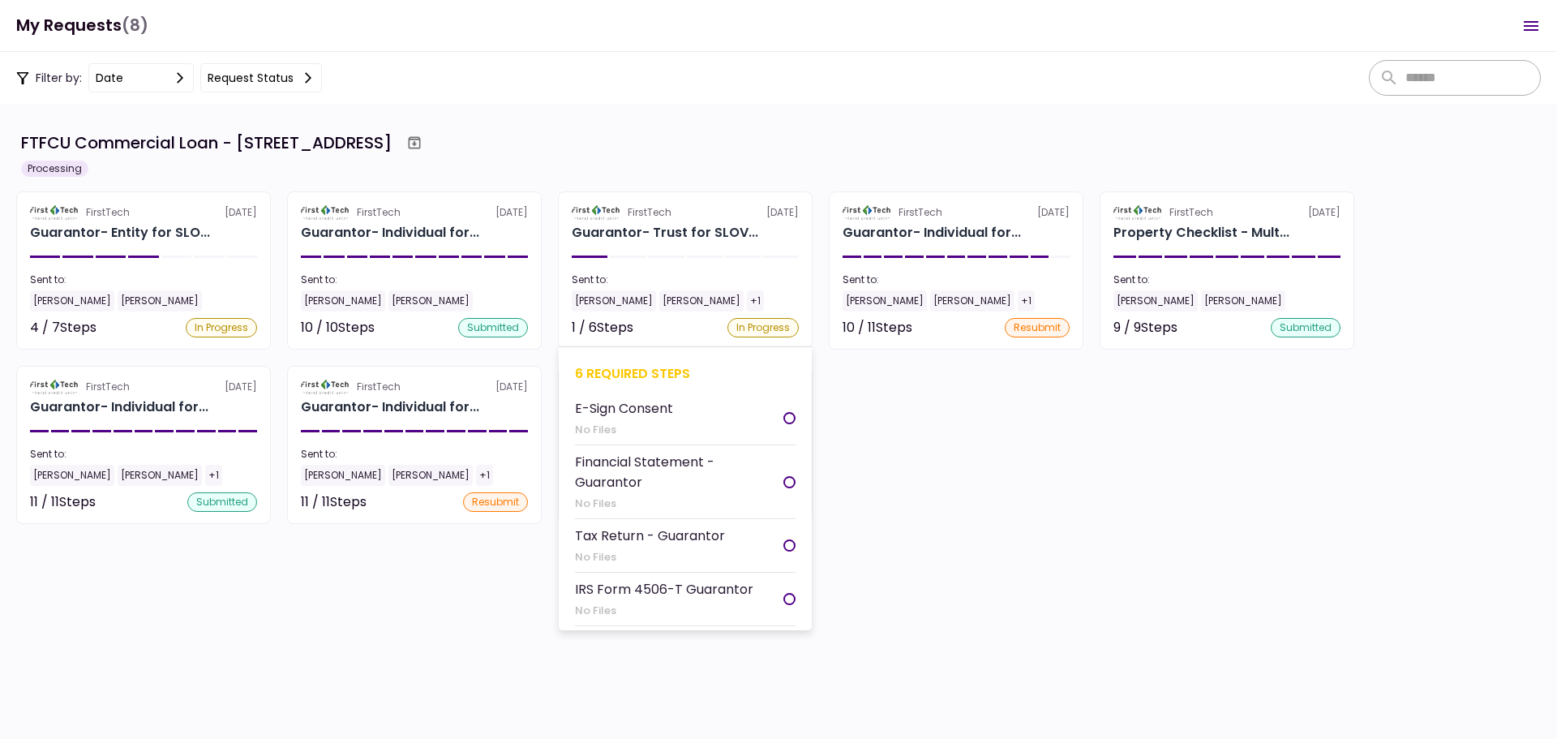
click at [645, 374] on div "6 required steps" at bounding box center [685, 373] width 221 height 20
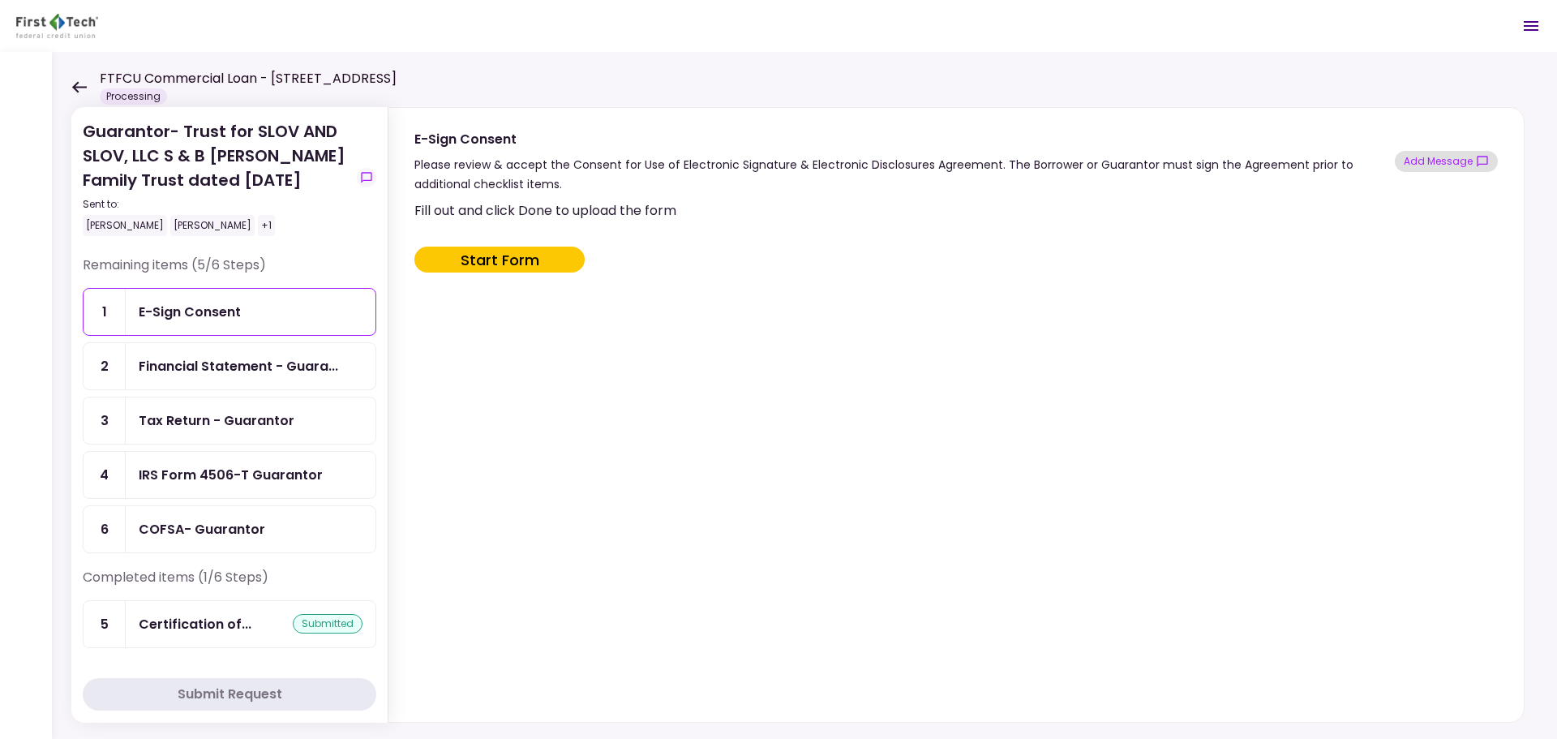
click at [1451, 158] on button "Add Message" at bounding box center [1446, 161] width 103 height 21
